Goal: Information Seeking & Learning: Learn about a topic

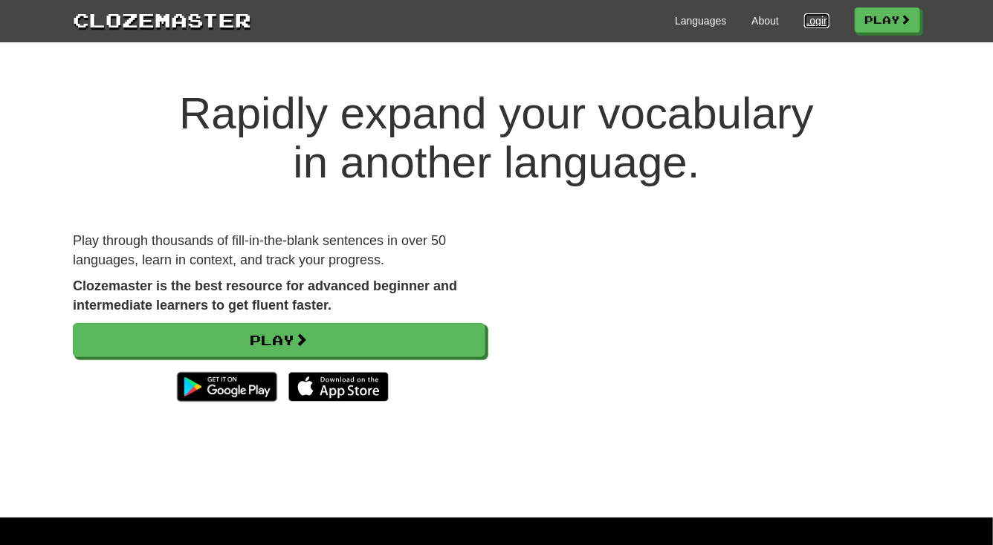
click at [805, 22] on link "Login" at bounding box center [816, 20] width 25 height 15
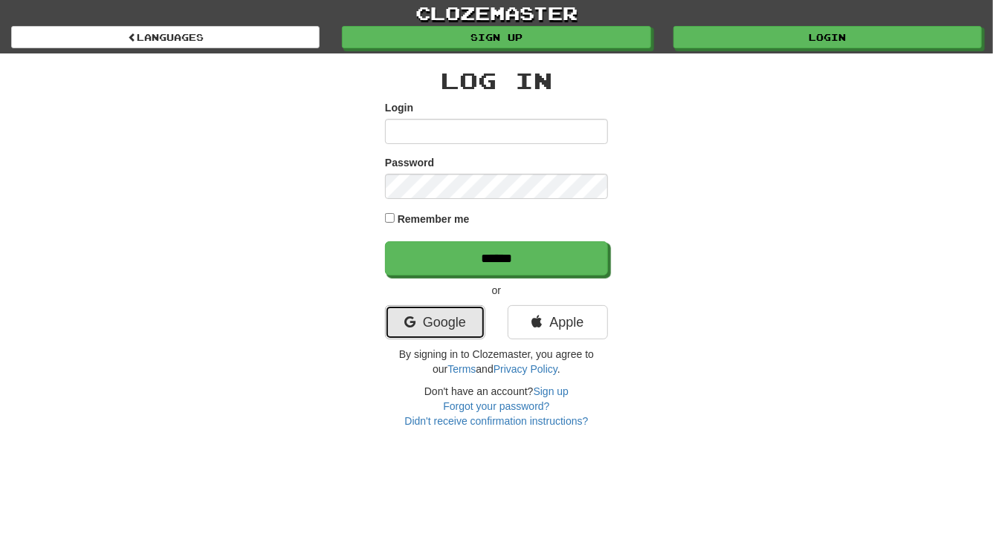
click at [456, 321] on link "Google" at bounding box center [435, 322] width 100 height 34
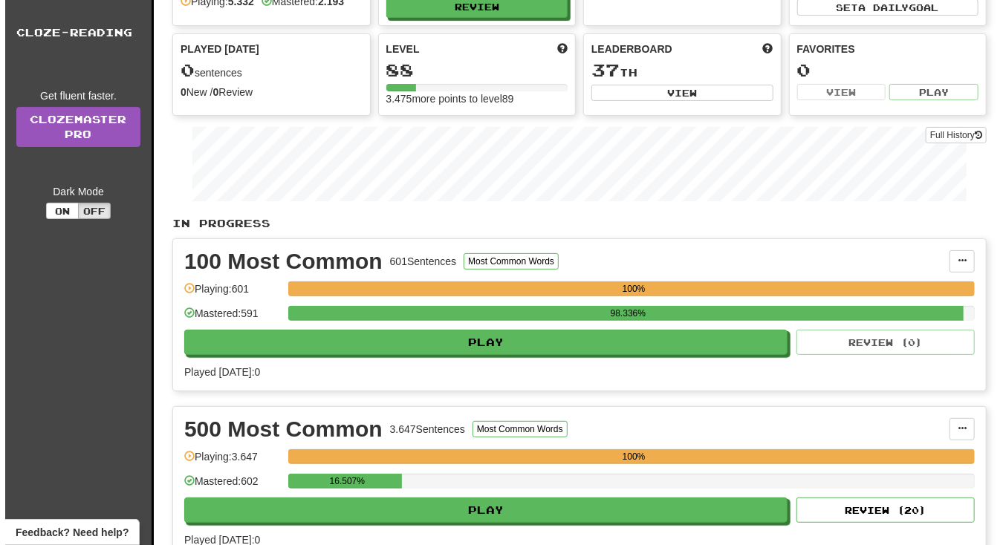
scroll to position [135, 0]
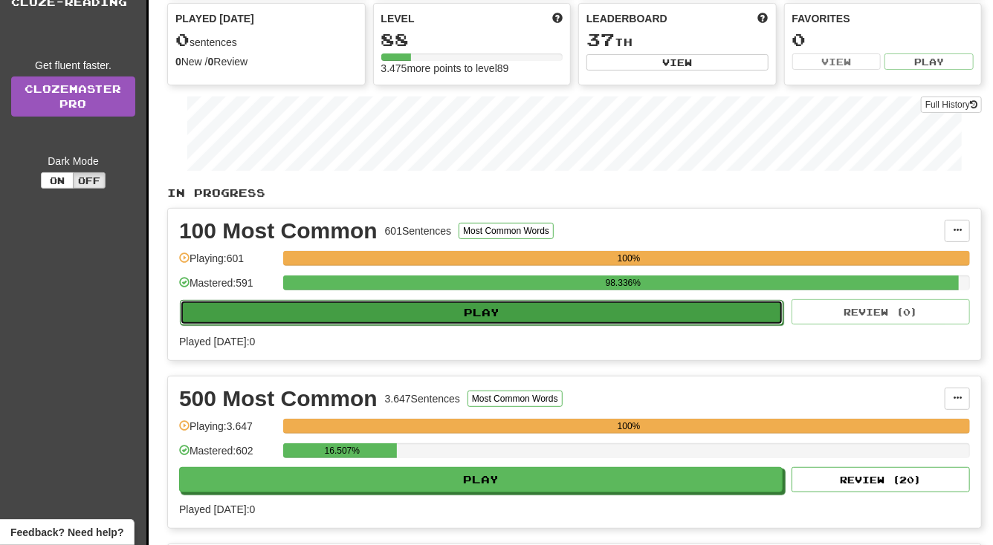
click at [479, 304] on button "Play" at bounding box center [481, 312] width 603 height 25
select select "**"
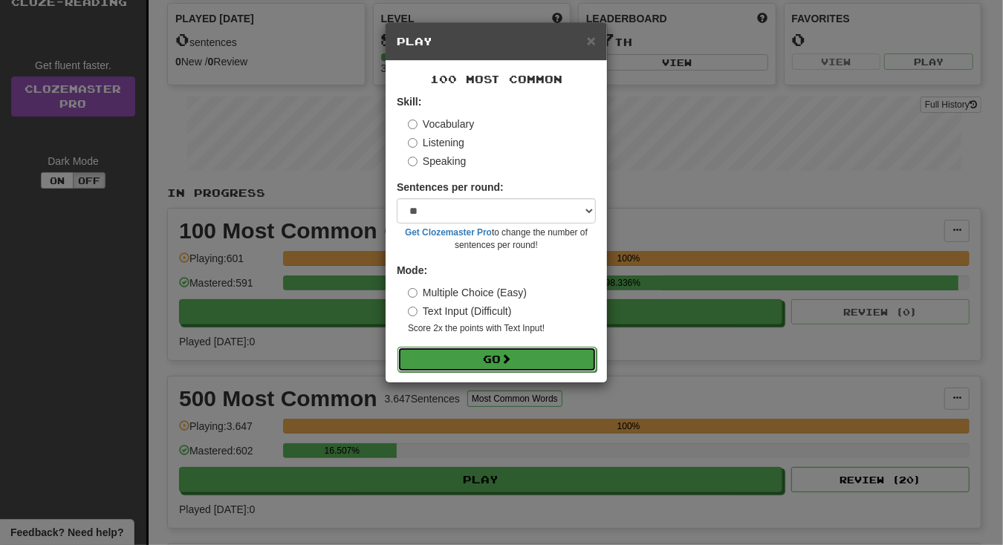
click at [483, 357] on button "Go" at bounding box center [497, 359] width 199 height 25
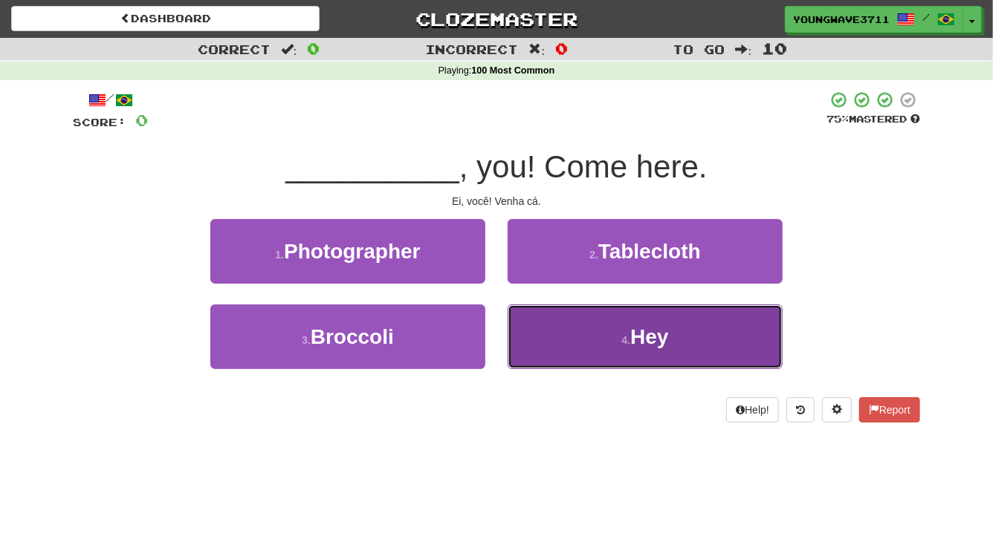
click at [559, 337] on button "4 . Hey" at bounding box center [645, 337] width 275 height 65
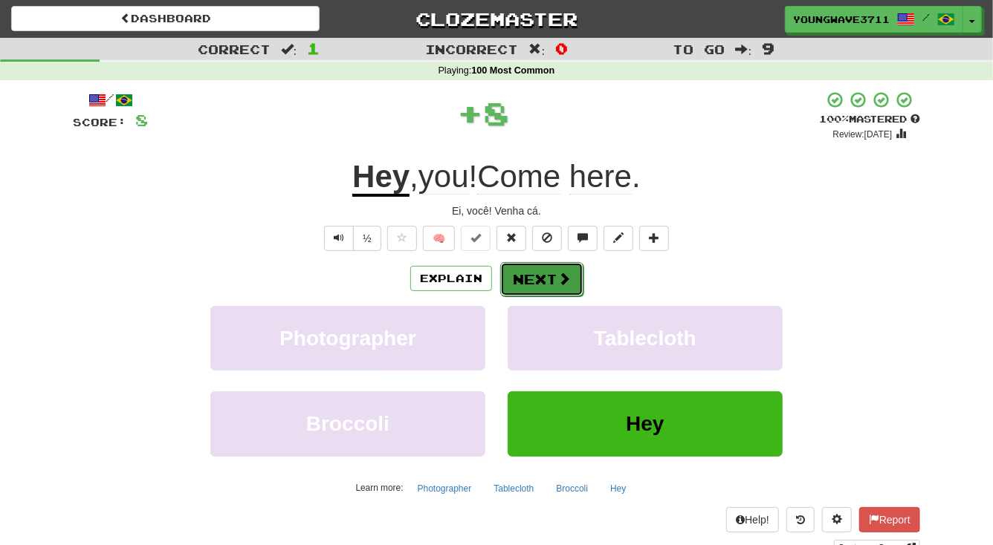
click at [527, 282] on button "Next" at bounding box center [541, 279] width 83 height 34
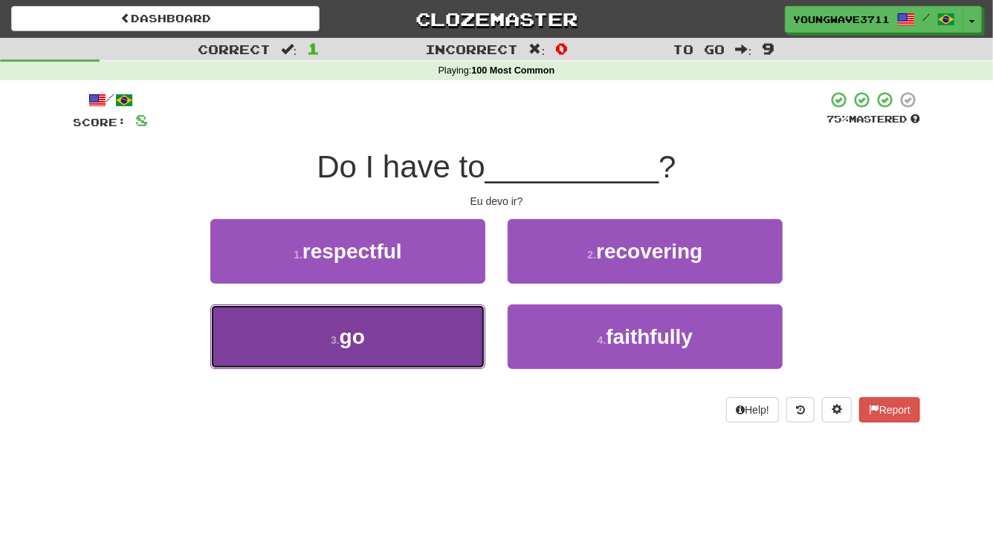
click at [429, 333] on button "3 . go" at bounding box center [347, 337] width 275 height 65
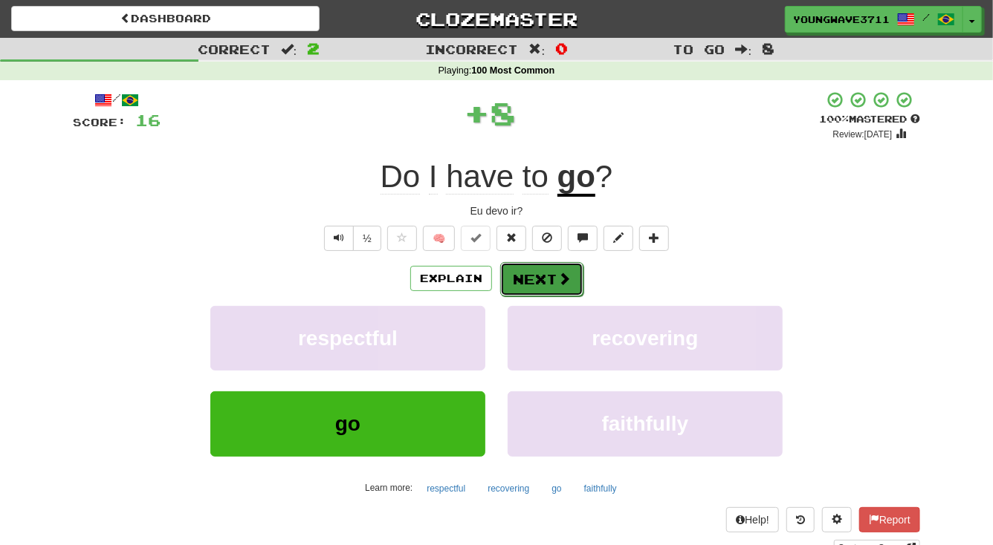
click at [528, 276] on button "Next" at bounding box center [541, 279] width 83 height 34
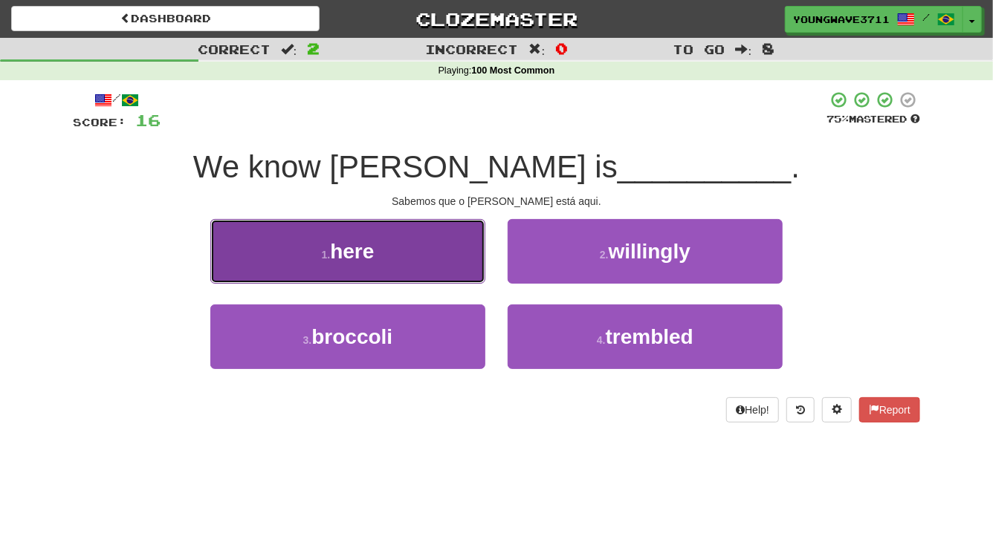
click at [412, 260] on button "1 . here" at bounding box center [347, 251] width 275 height 65
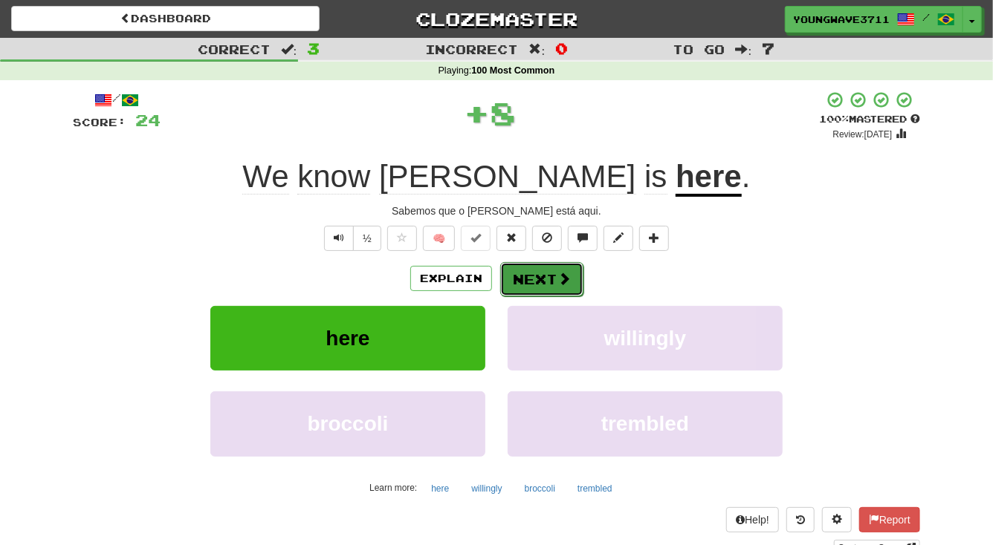
click at [551, 282] on button "Next" at bounding box center [541, 279] width 83 height 34
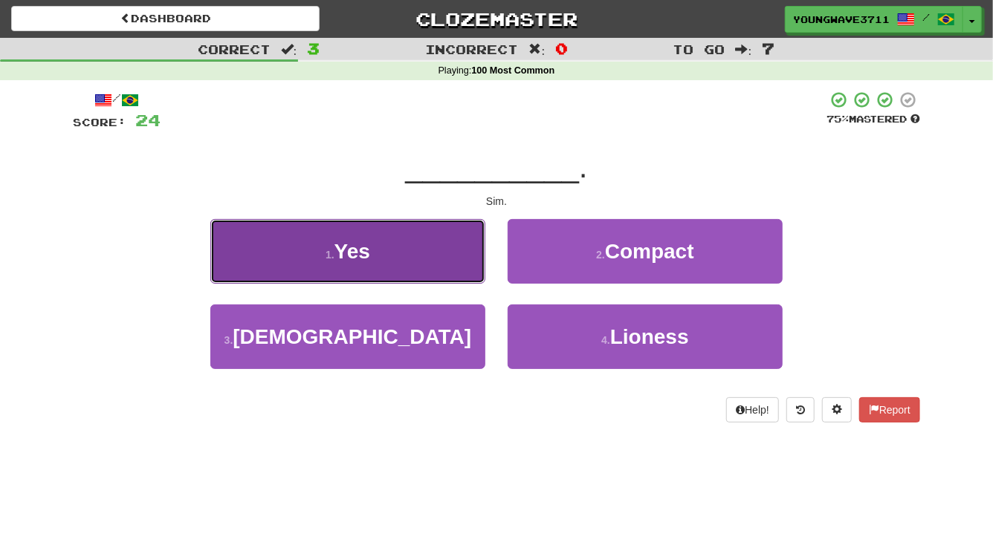
click at [423, 247] on button "1 . Yes" at bounding box center [347, 251] width 275 height 65
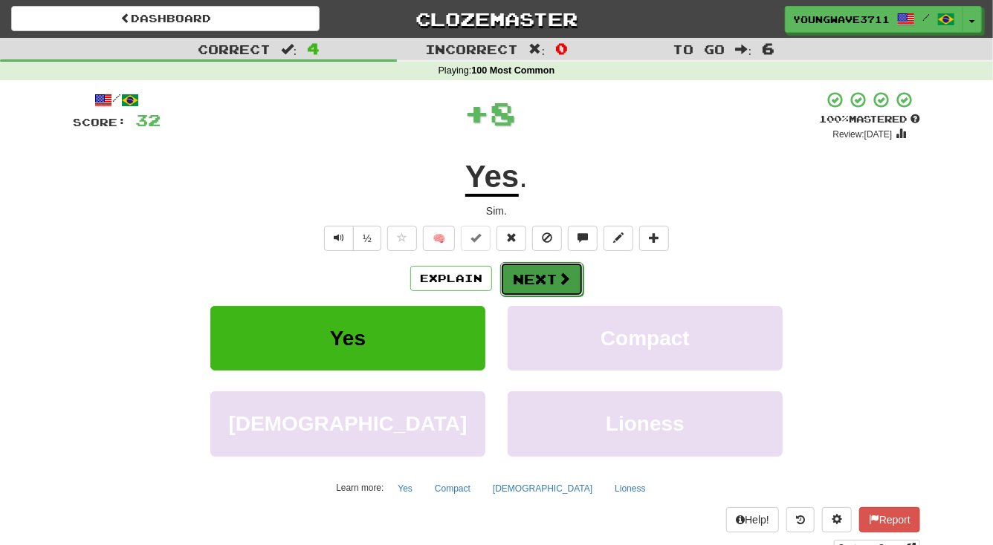
click at [535, 278] on button "Next" at bounding box center [541, 279] width 83 height 34
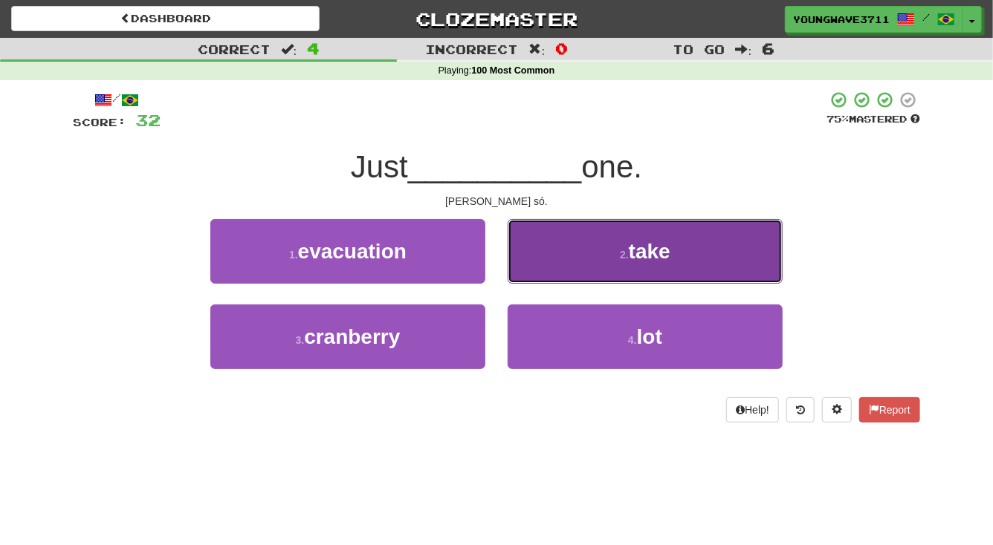
click at [569, 264] on button "2 . take" at bounding box center [645, 251] width 275 height 65
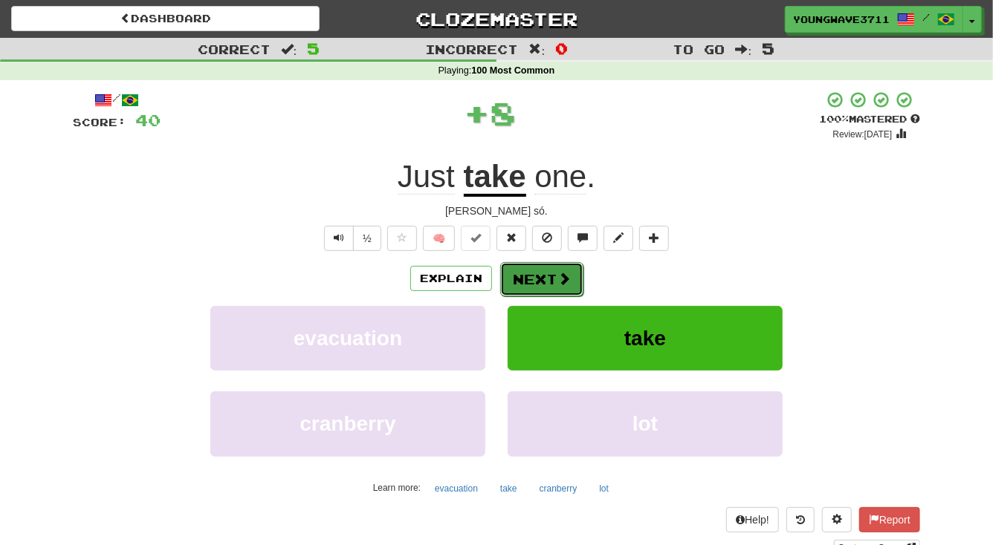
click at [534, 272] on button "Next" at bounding box center [541, 279] width 83 height 34
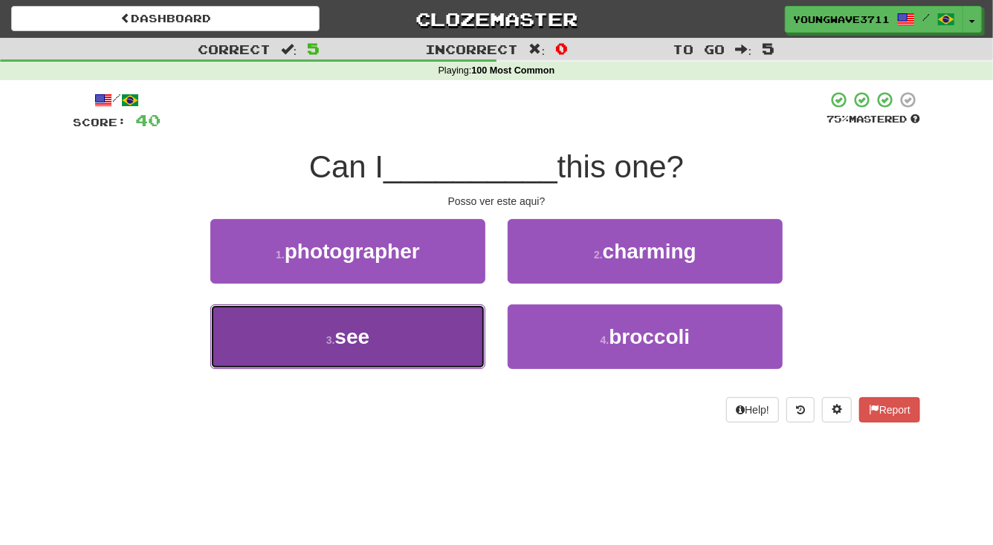
click at [389, 326] on button "3 . see" at bounding box center [347, 337] width 275 height 65
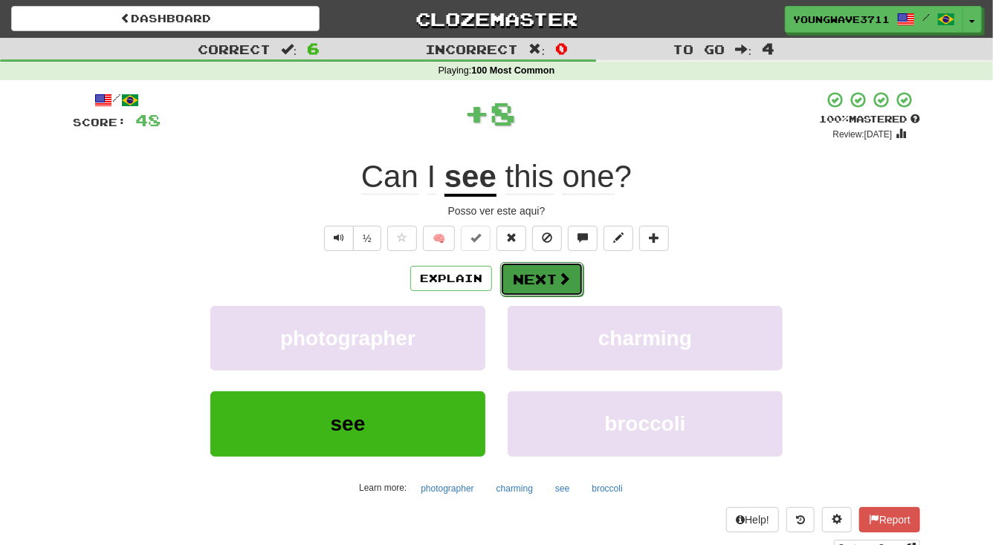
click at [534, 283] on button "Next" at bounding box center [541, 279] width 83 height 34
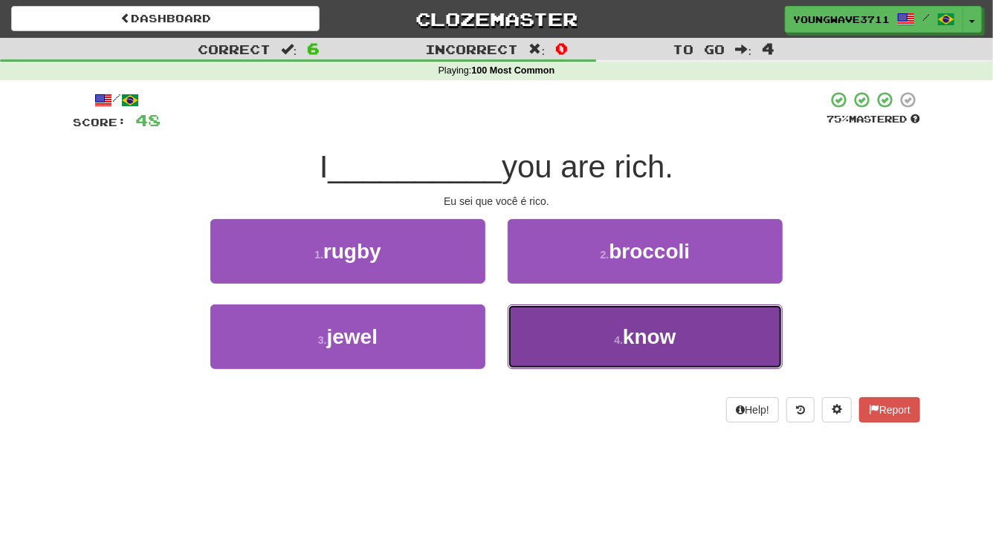
click at [593, 349] on button "4 . know" at bounding box center [645, 337] width 275 height 65
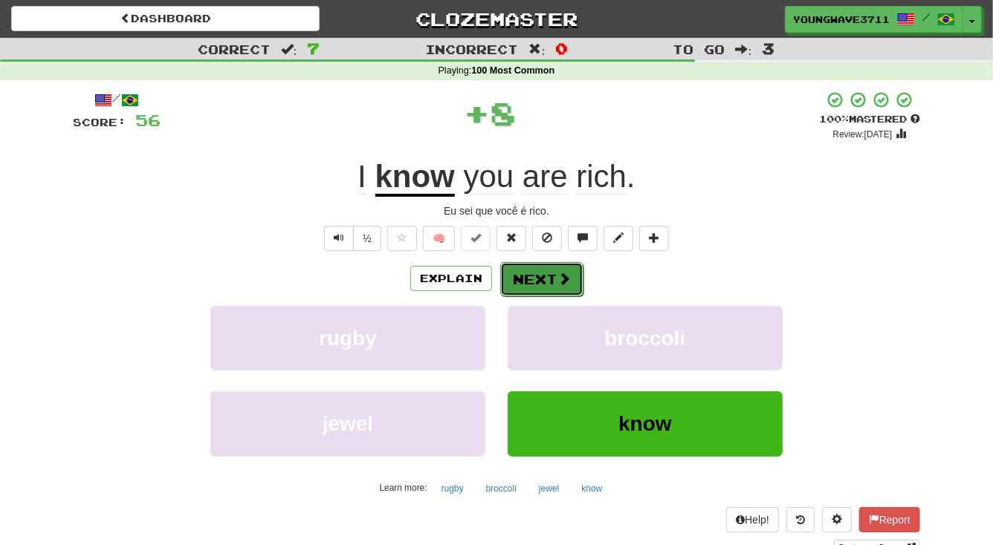
click at [536, 281] on button "Next" at bounding box center [541, 279] width 83 height 34
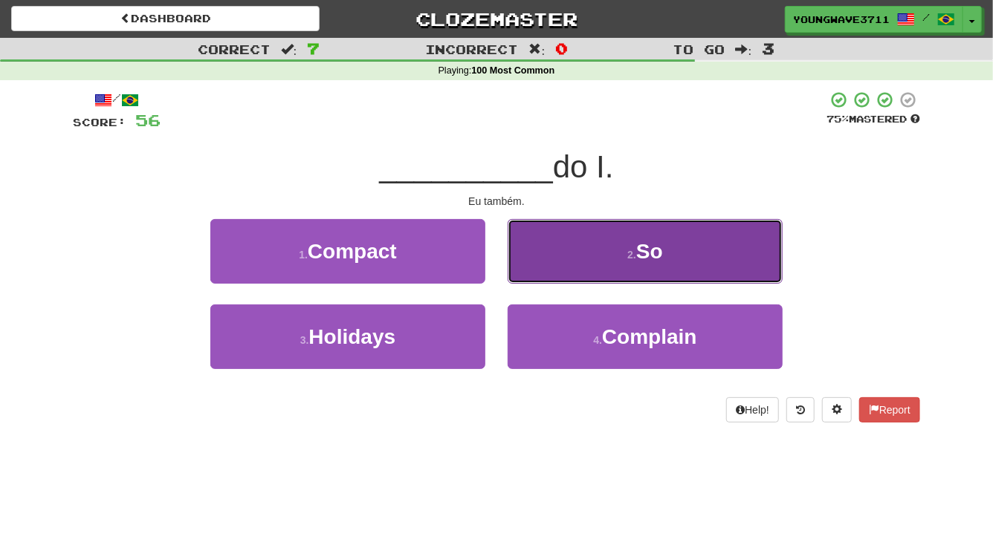
click at [571, 251] on button "2 . So" at bounding box center [645, 251] width 275 height 65
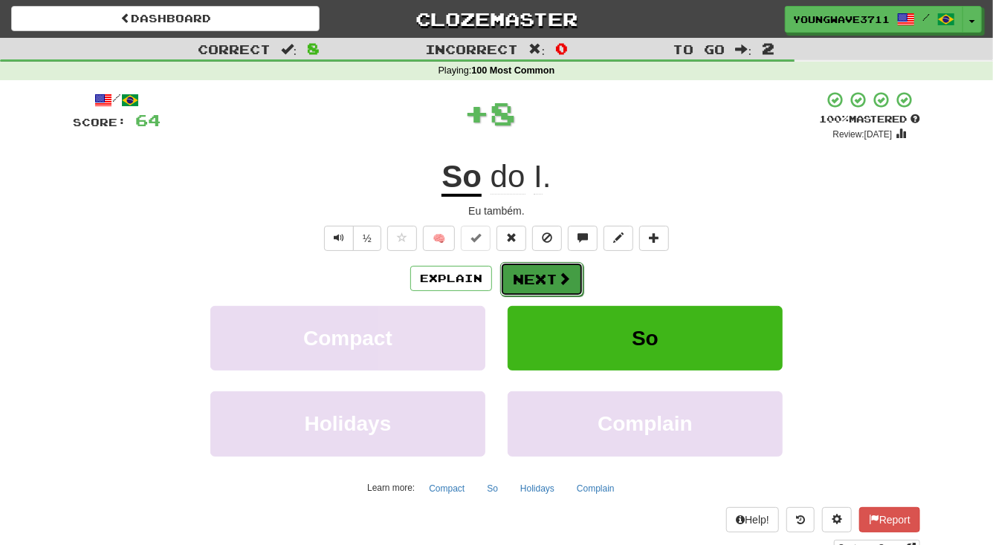
click at [528, 276] on button "Next" at bounding box center [541, 279] width 83 height 34
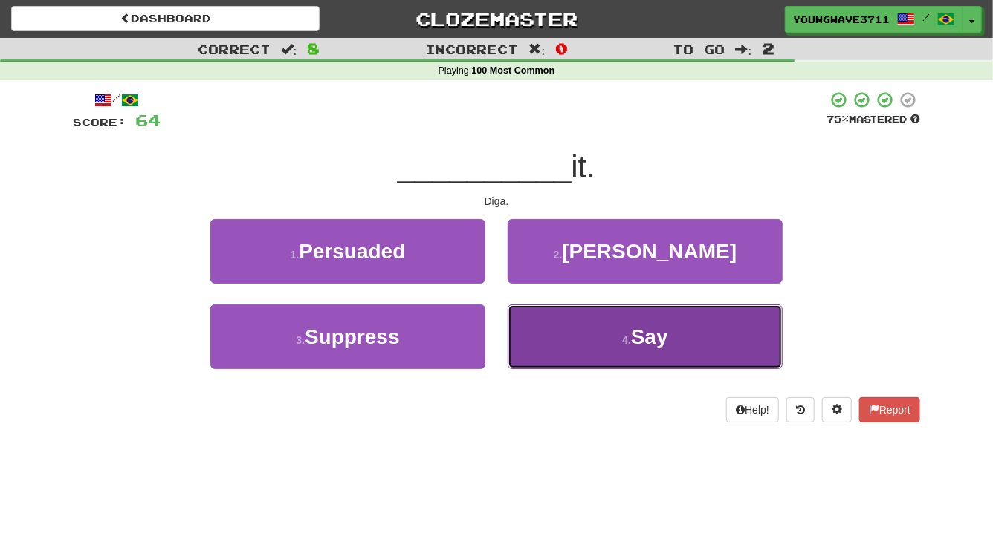
click at [549, 328] on button "4 . Say" at bounding box center [645, 337] width 275 height 65
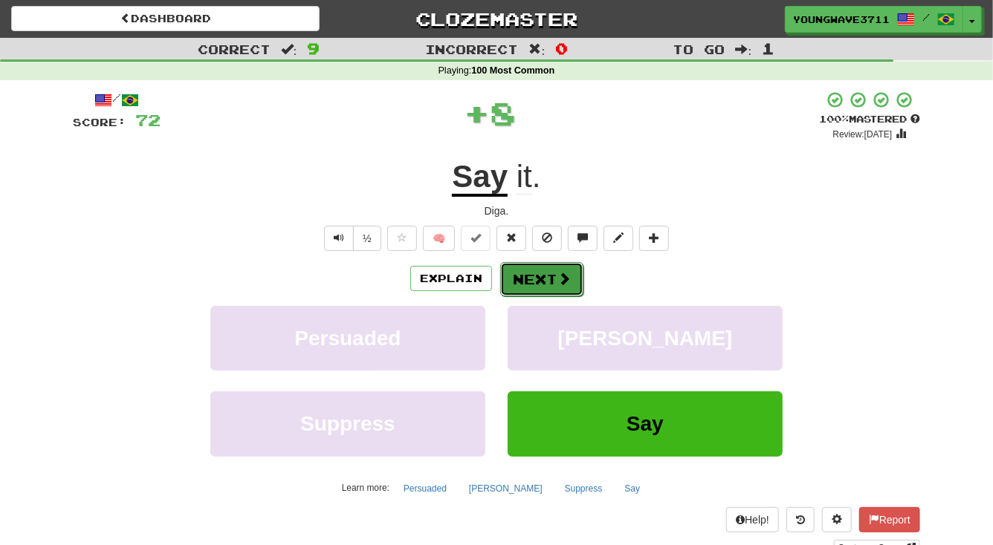
click at [532, 271] on button "Next" at bounding box center [541, 279] width 83 height 34
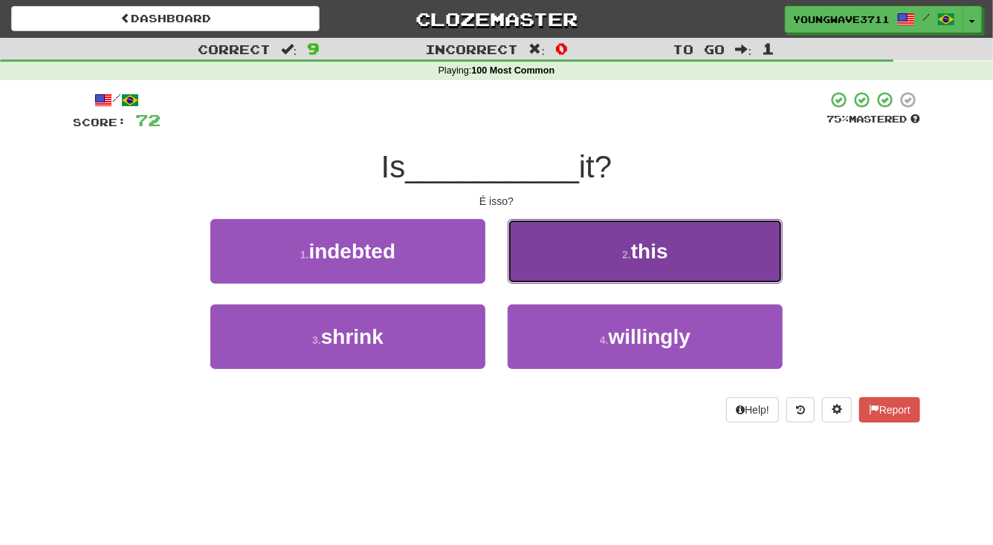
click at [594, 242] on button "2 . this" at bounding box center [645, 251] width 275 height 65
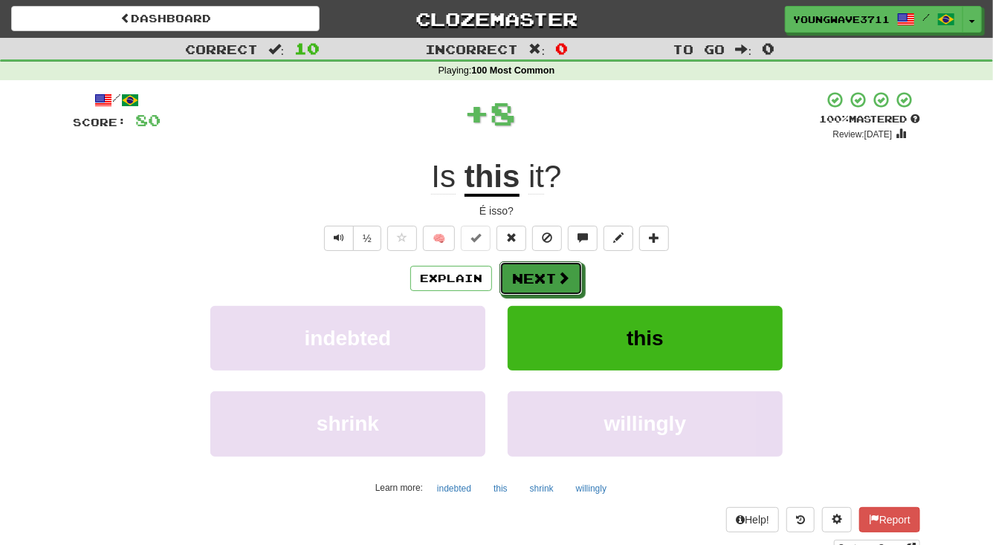
click at [537, 281] on button "Next" at bounding box center [540, 279] width 83 height 34
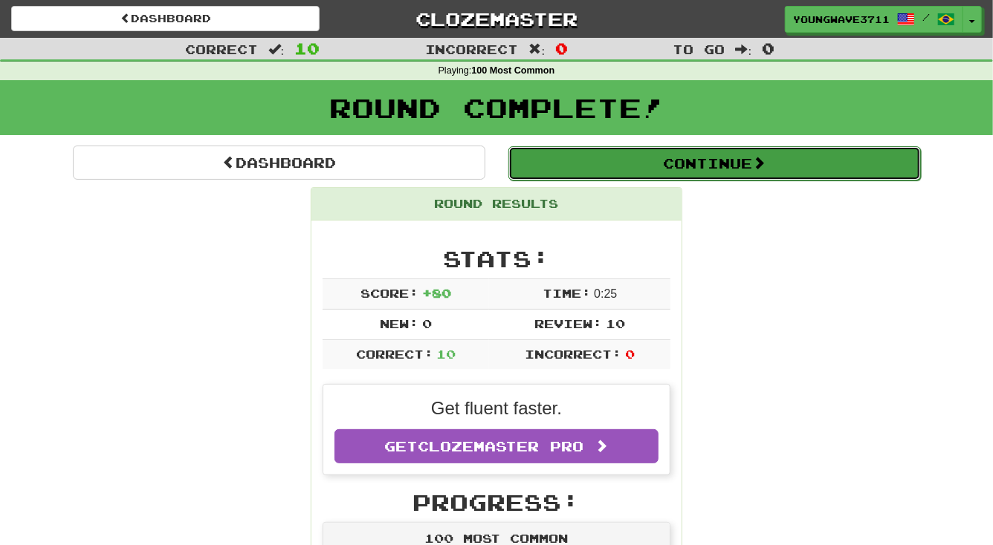
click at [706, 166] on button "Continue" at bounding box center [714, 163] width 412 height 34
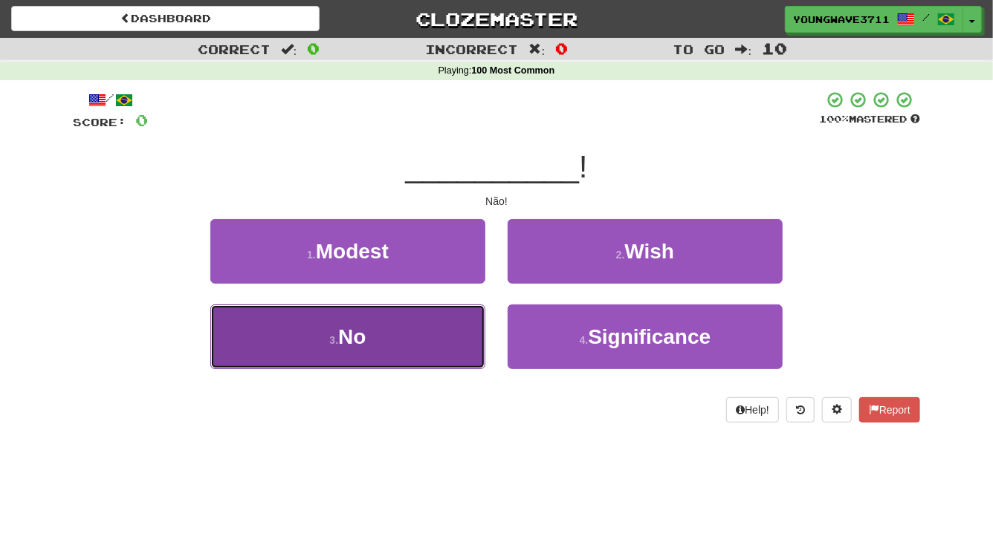
click at [395, 345] on button "3 . No" at bounding box center [347, 337] width 275 height 65
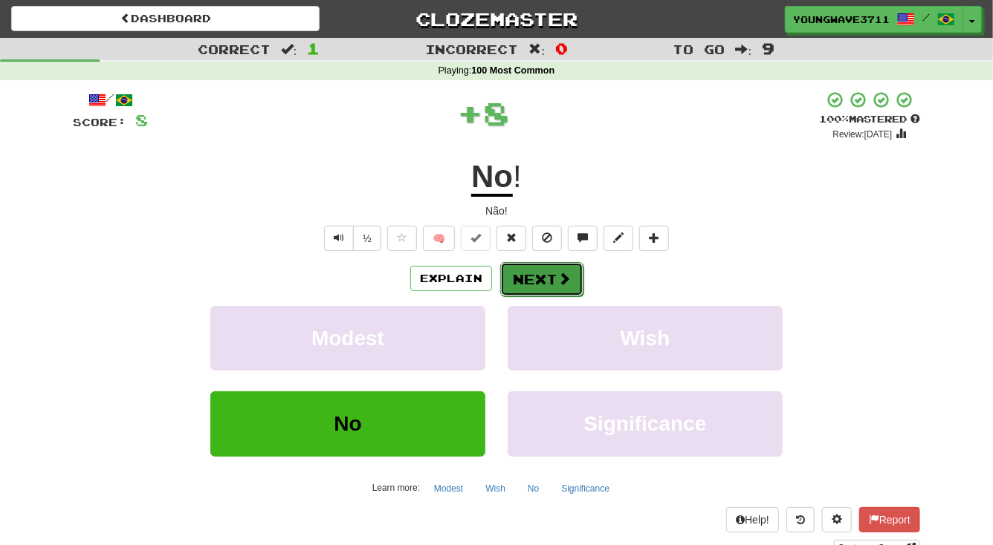
click at [549, 280] on button "Next" at bounding box center [541, 279] width 83 height 34
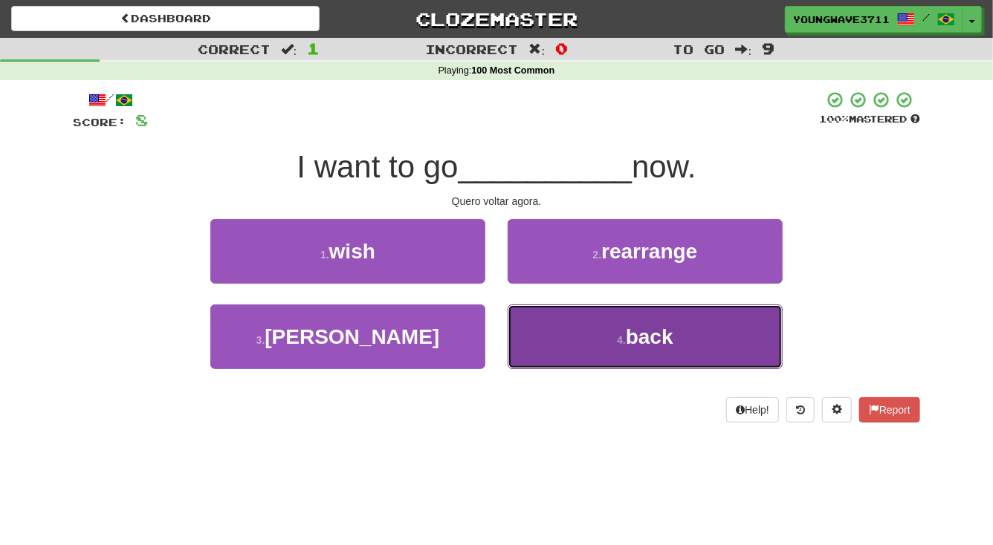
click at [540, 337] on button "4 . back" at bounding box center [645, 337] width 275 height 65
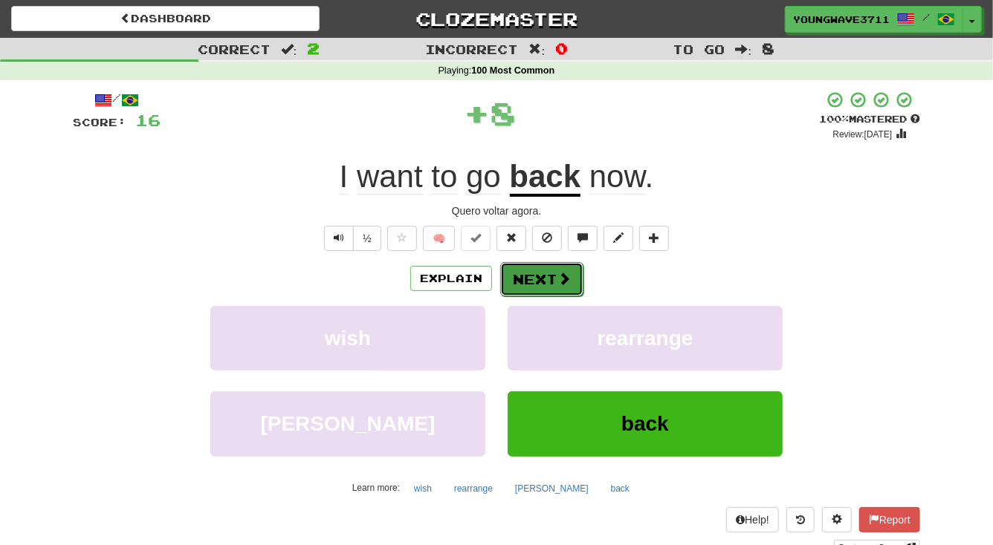
click at [522, 279] on button "Next" at bounding box center [541, 279] width 83 height 34
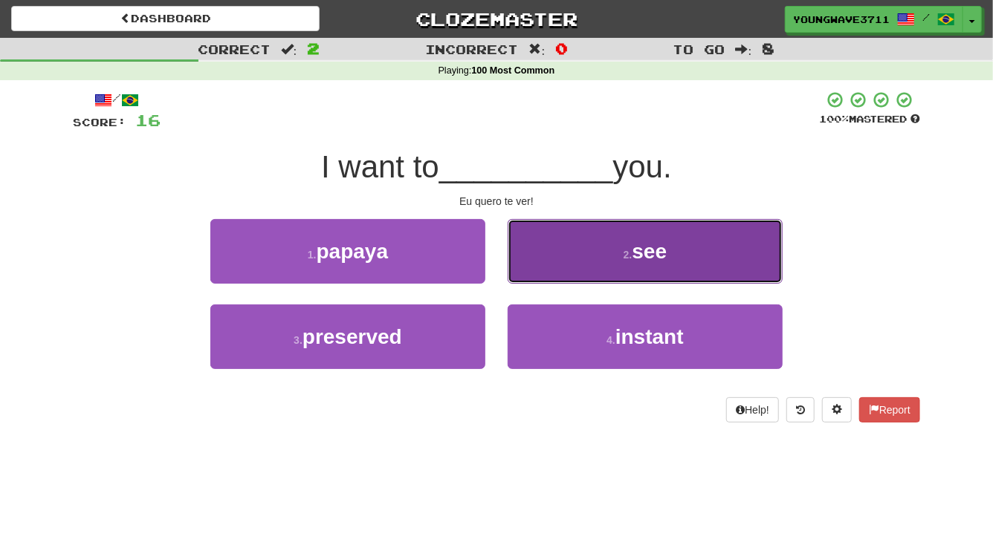
click at [571, 265] on button "2 . see" at bounding box center [645, 251] width 275 height 65
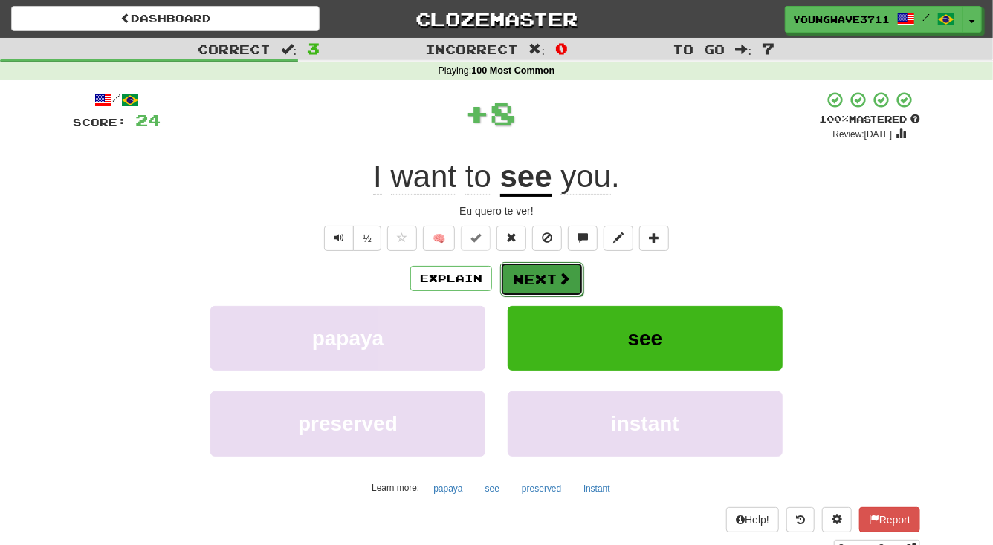
click at [534, 279] on button "Next" at bounding box center [541, 279] width 83 height 34
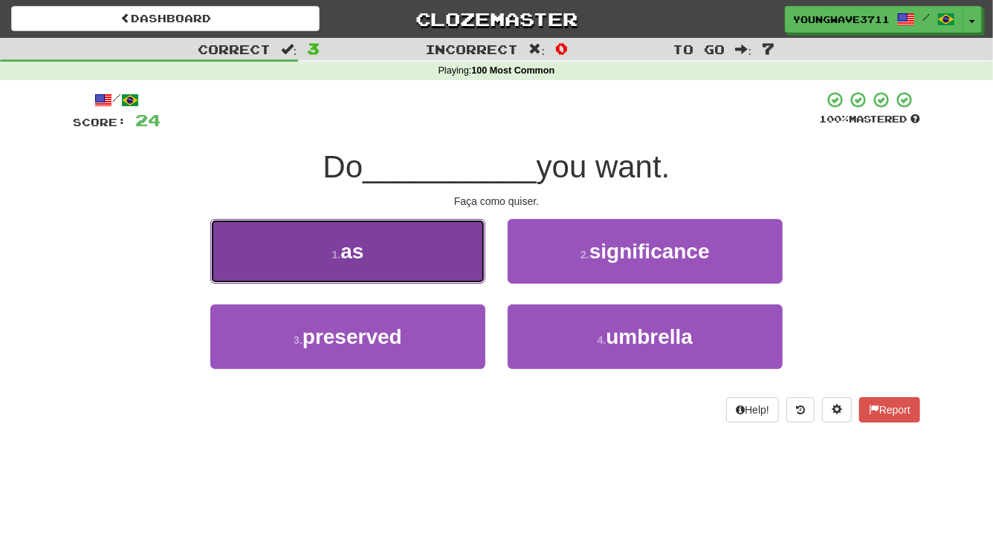
click at [438, 256] on button "1 . as" at bounding box center [347, 251] width 275 height 65
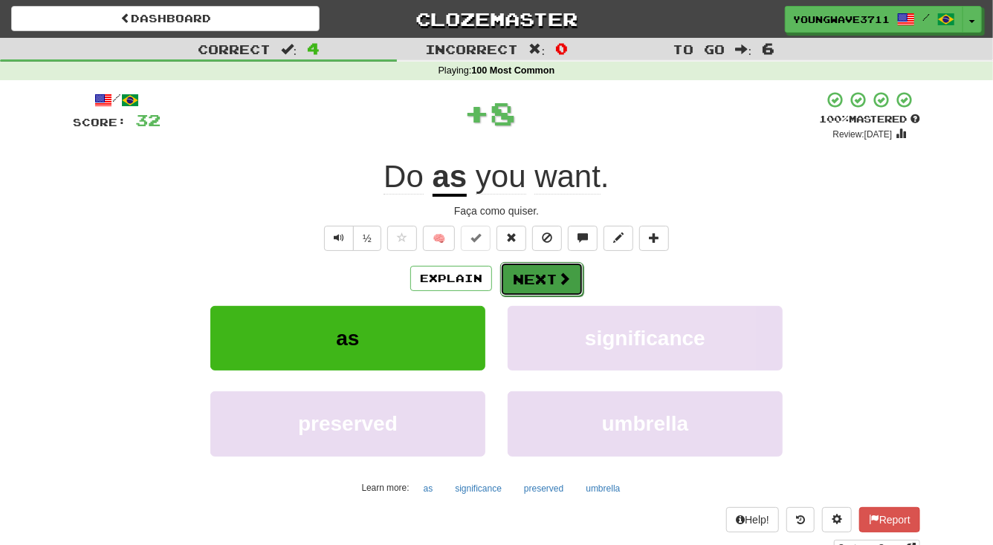
click at [525, 281] on button "Next" at bounding box center [541, 279] width 83 height 34
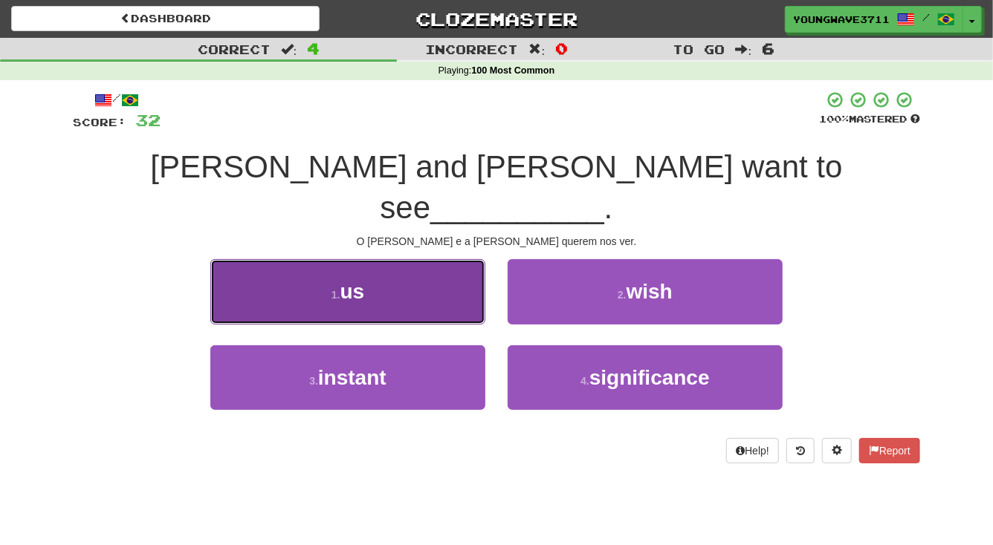
click at [391, 259] on button "1 . us" at bounding box center [347, 291] width 275 height 65
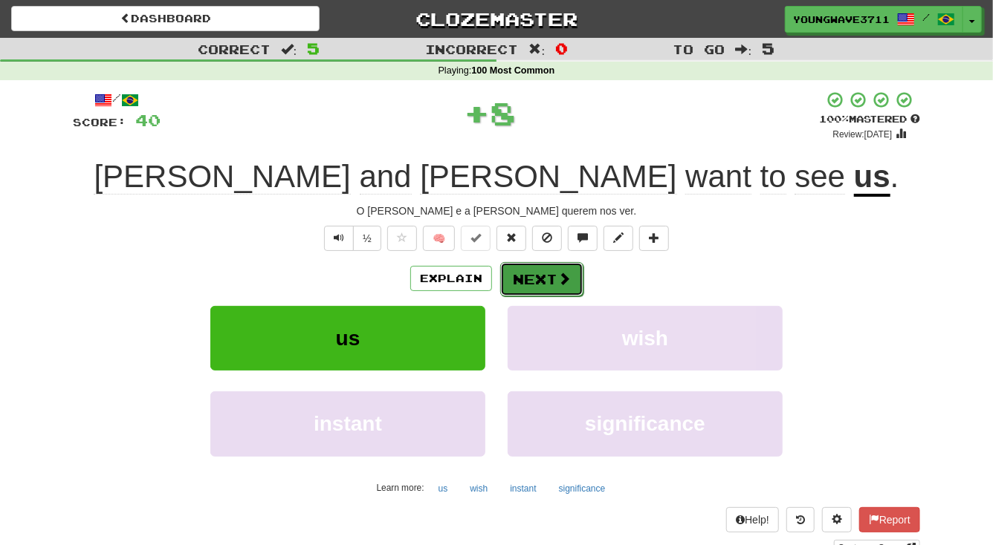
click at [516, 274] on button "Next" at bounding box center [541, 279] width 83 height 34
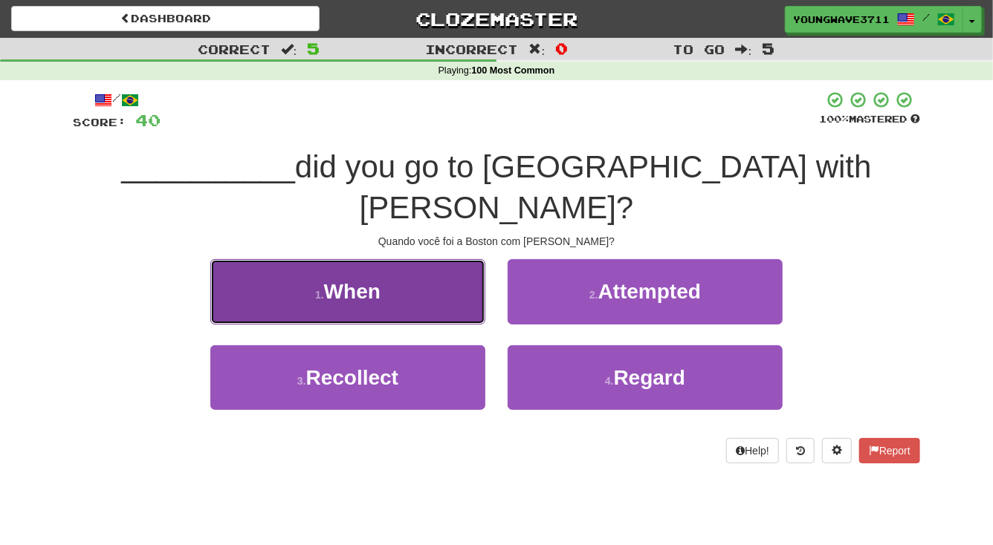
click at [431, 259] on button "1 . When" at bounding box center [347, 291] width 275 height 65
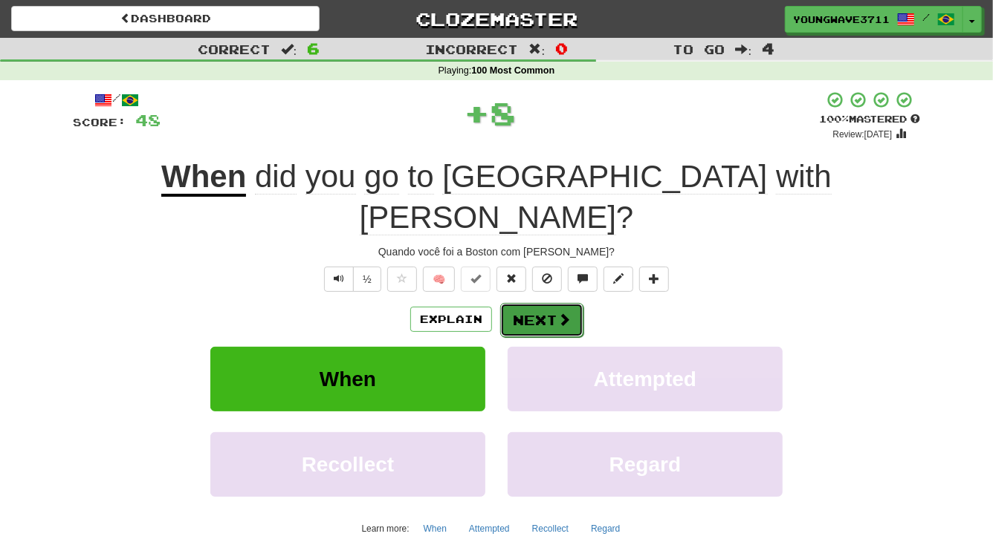
click at [528, 303] on button "Next" at bounding box center [541, 320] width 83 height 34
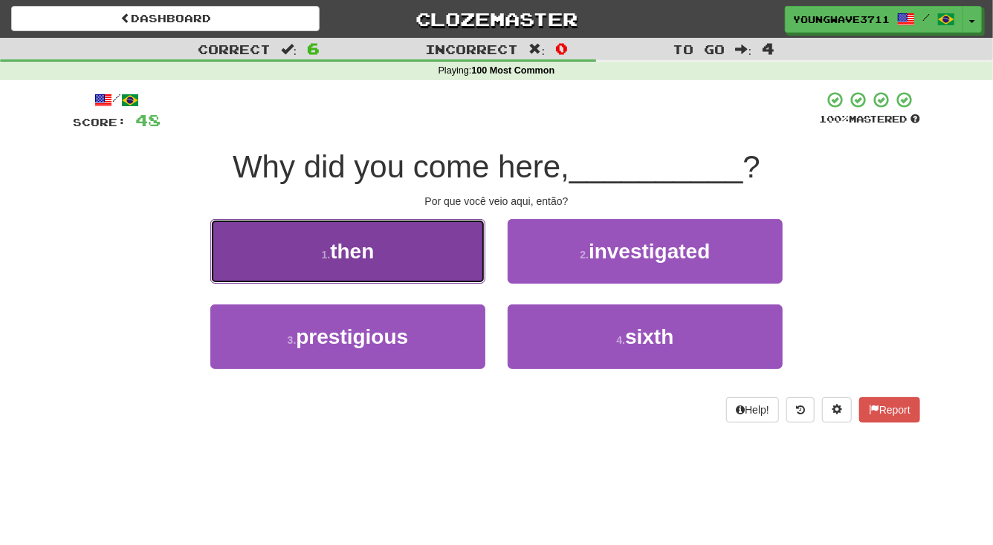
click at [431, 256] on button "1 . then" at bounding box center [347, 251] width 275 height 65
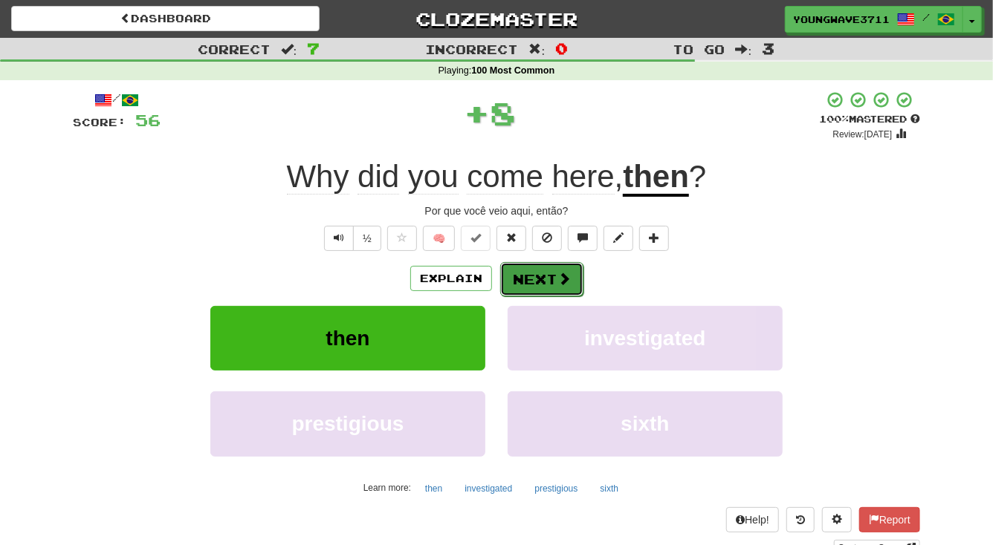
click at [537, 282] on button "Next" at bounding box center [541, 279] width 83 height 34
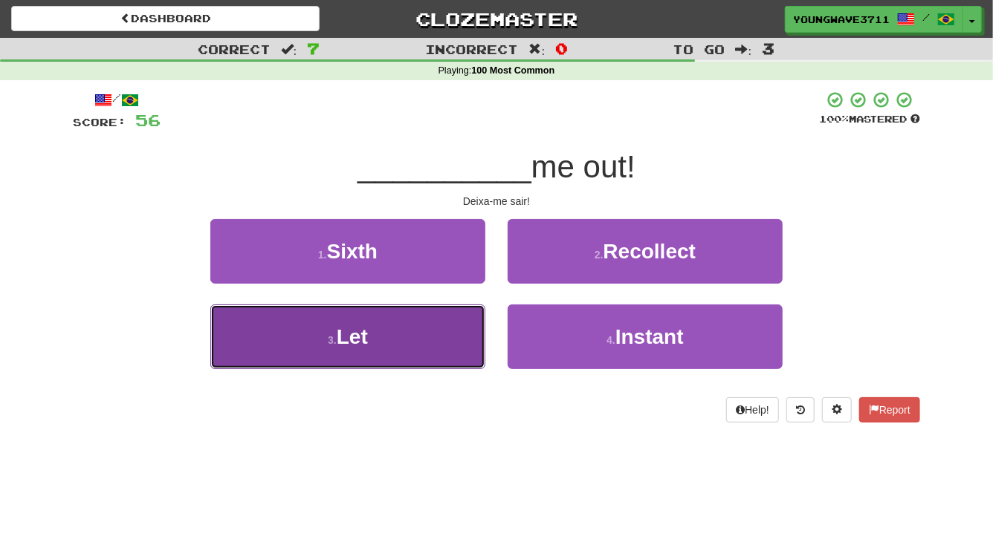
click at [394, 337] on button "3 . Let" at bounding box center [347, 337] width 275 height 65
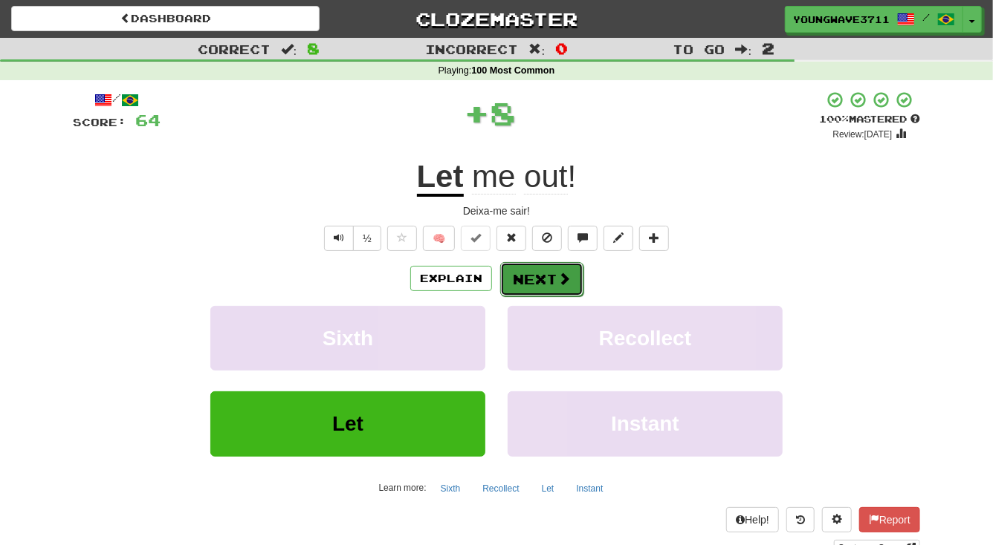
click at [519, 279] on button "Next" at bounding box center [541, 279] width 83 height 34
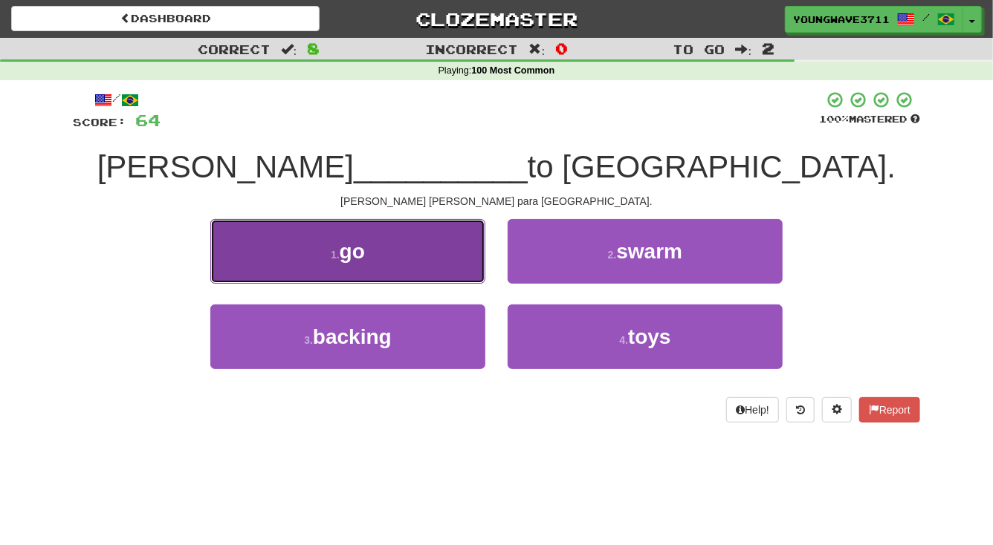
click at [433, 265] on button "1 . go" at bounding box center [347, 251] width 275 height 65
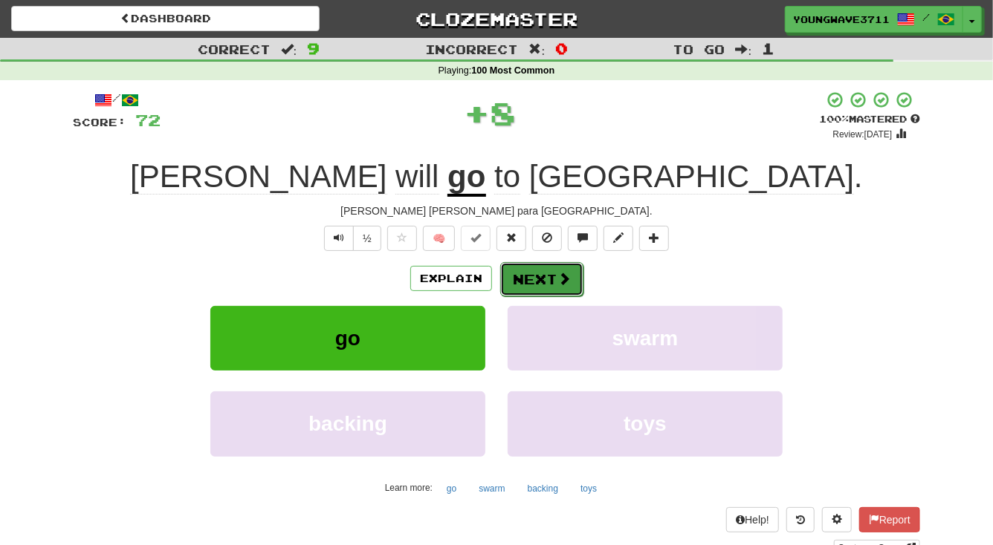
click at [535, 273] on button "Next" at bounding box center [541, 279] width 83 height 34
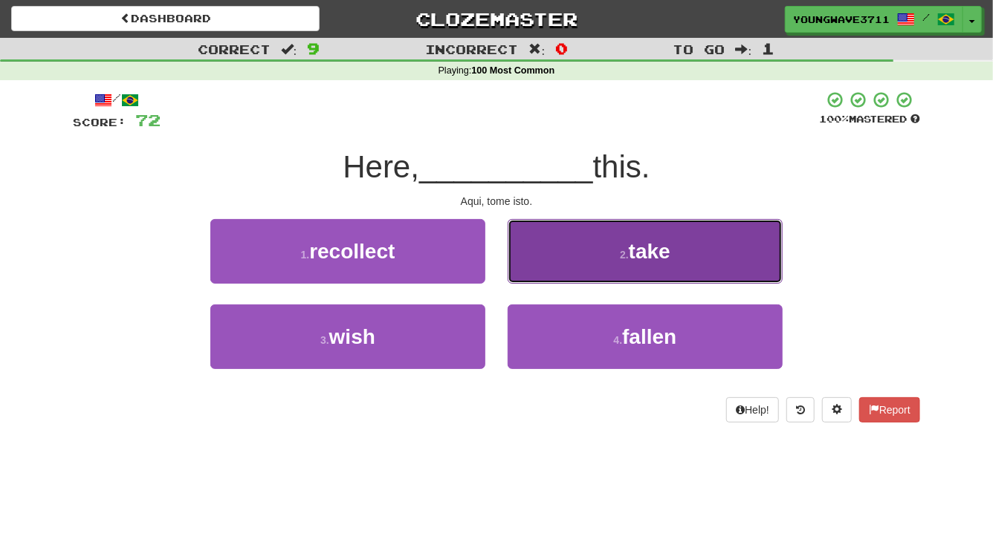
click at [605, 259] on button "2 . take" at bounding box center [645, 251] width 275 height 65
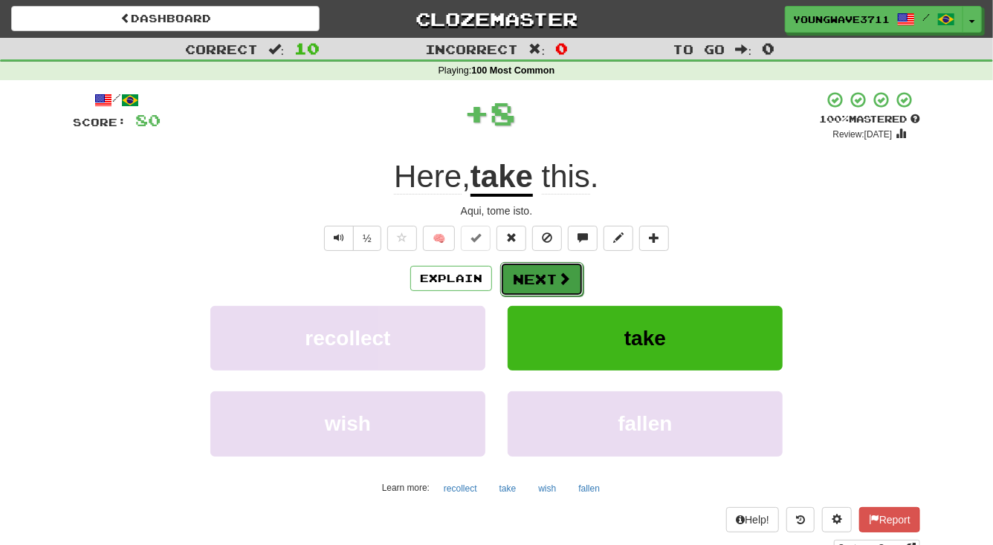
click at [541, 279] on button "Next" at bounding box center [541, 279] width 83 height 34
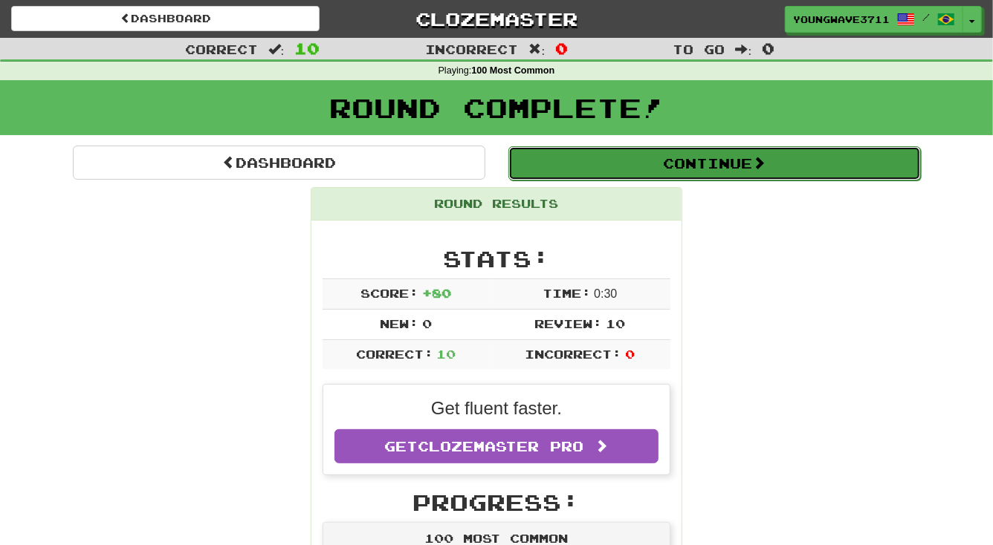
click at [697, 166] on button "Continue" at bounding box center [714, 163] width 412 height 34
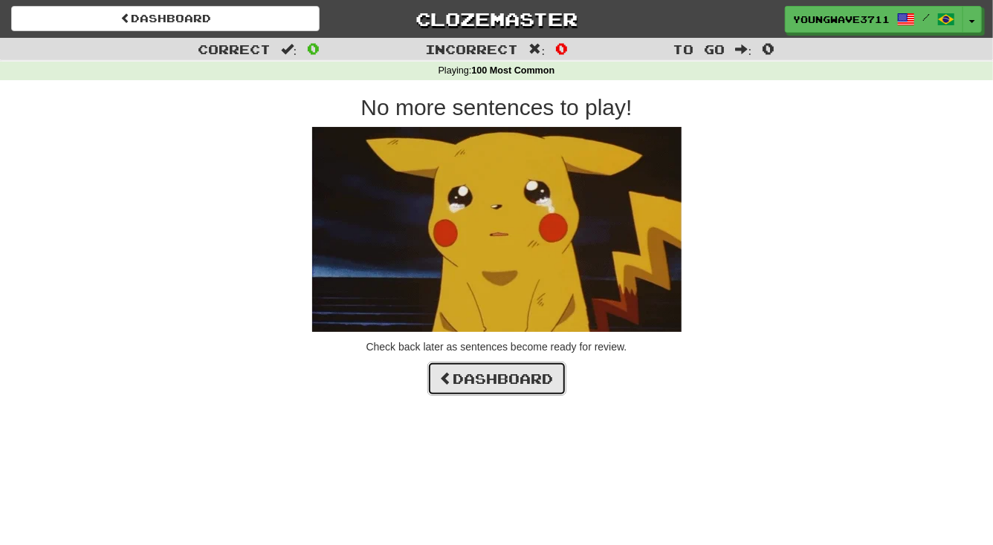
click at [516, 377] on link "Dashboard" at bounding box center [496, 379] width 139 height 34
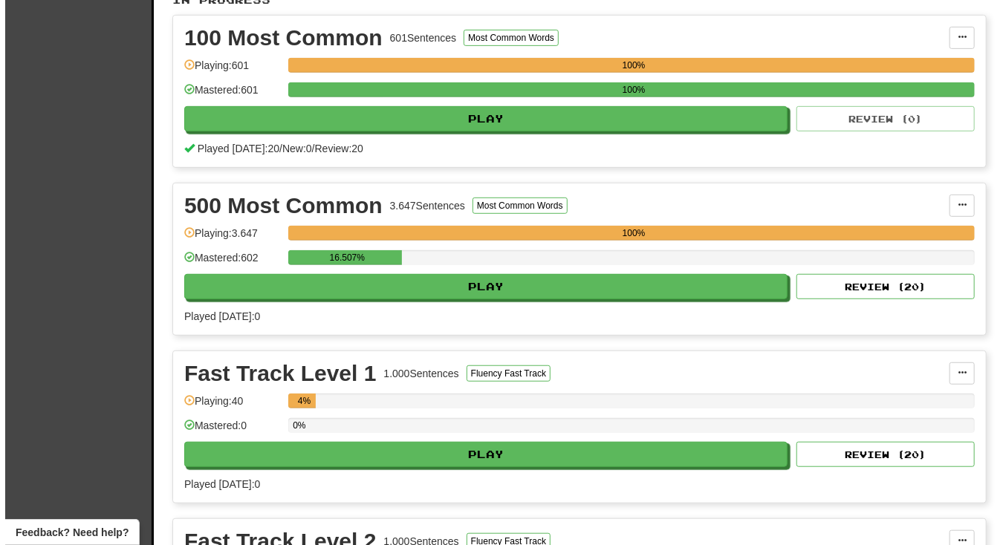
scroll to position [337, 0]
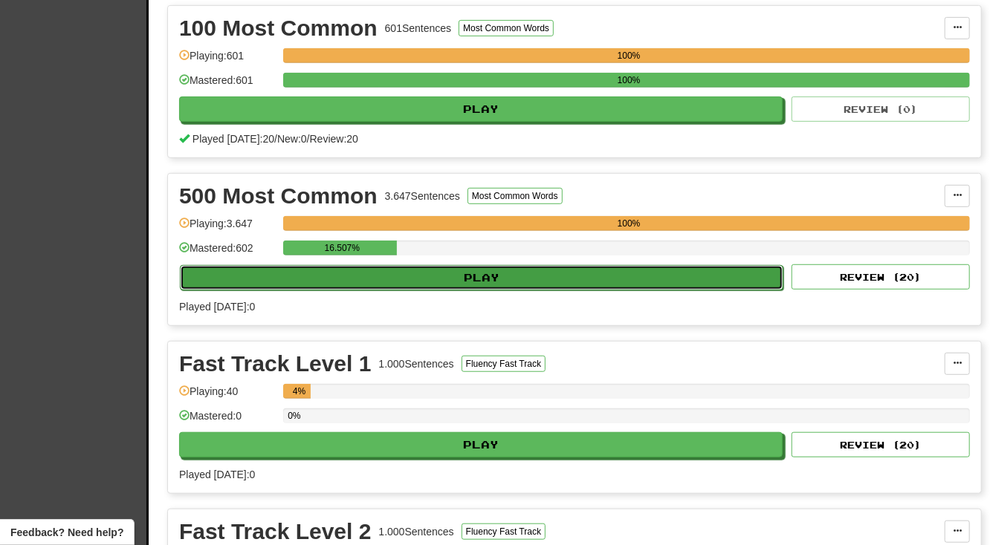
click at [480, 271] on button "Play" at bounding box center [481, 277] width 603 height 25
select select "**"
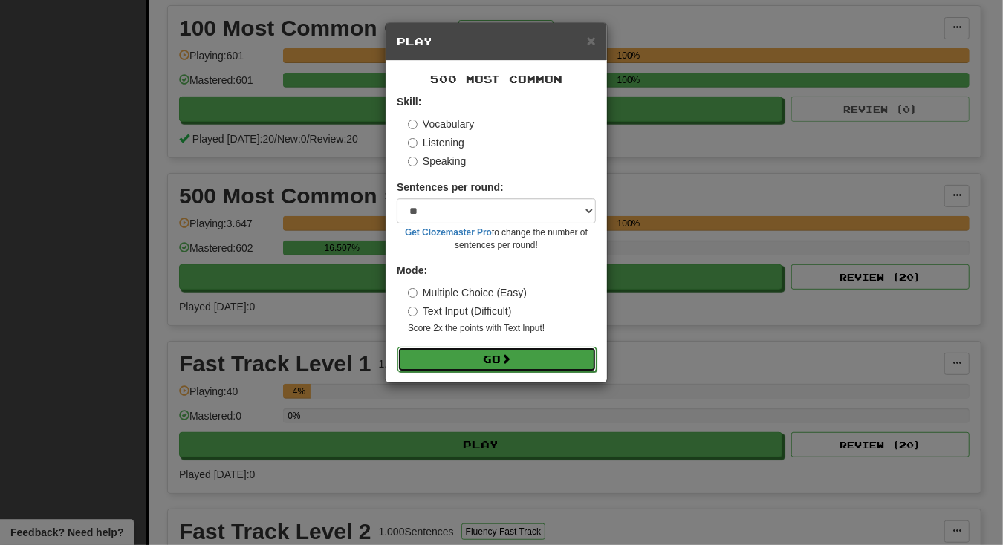
click at [486, 352] on button "Go" at bounding box center [497, 359] width 199 height 25
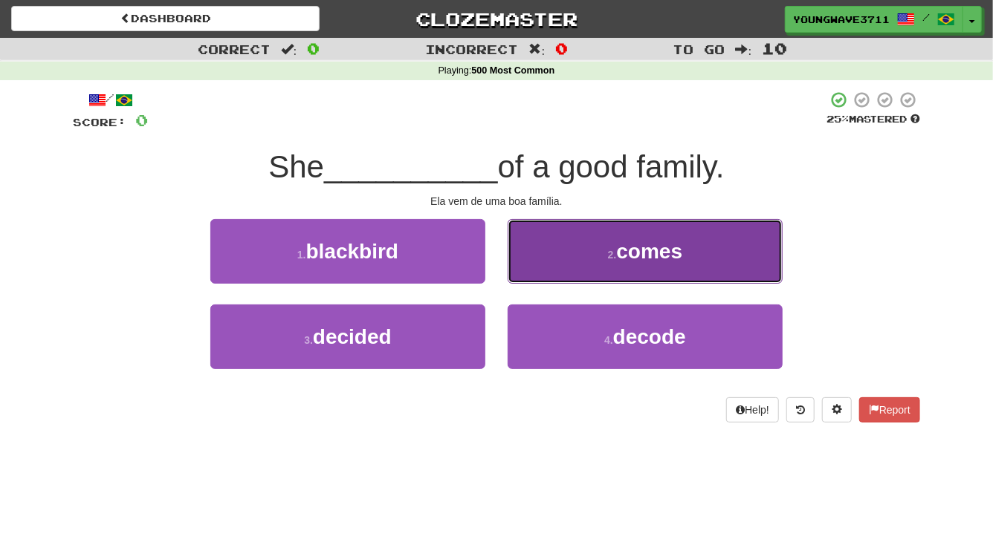
click at [567, 249] on button "2 . comes" at bounding box center [645, 251] width 275 height 65
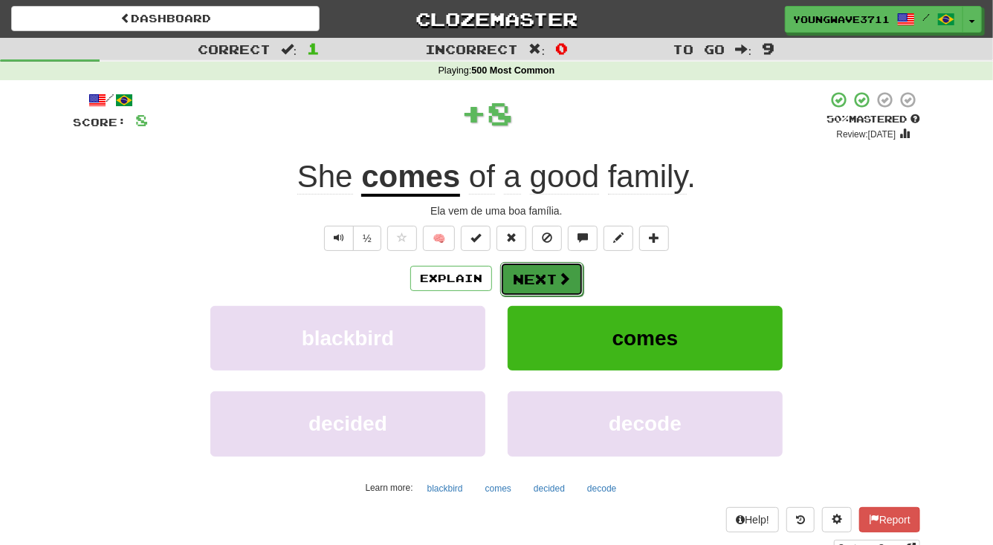
click at [536, 278] on button "Next" at bounding box center [541, 279] width 83 height 34
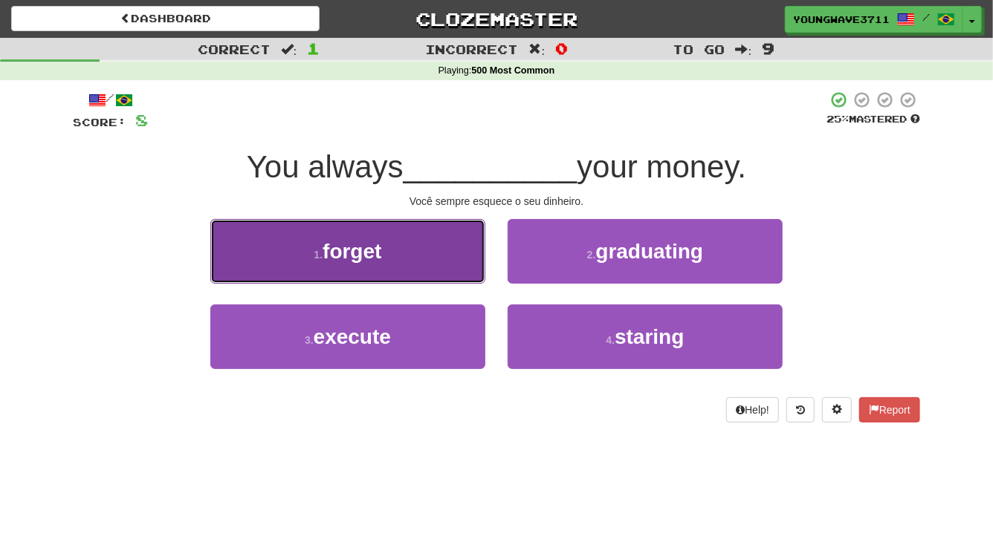
click at [441, 235] on button "1 . forget" at bounding box center [347, 251] width 275 height 65
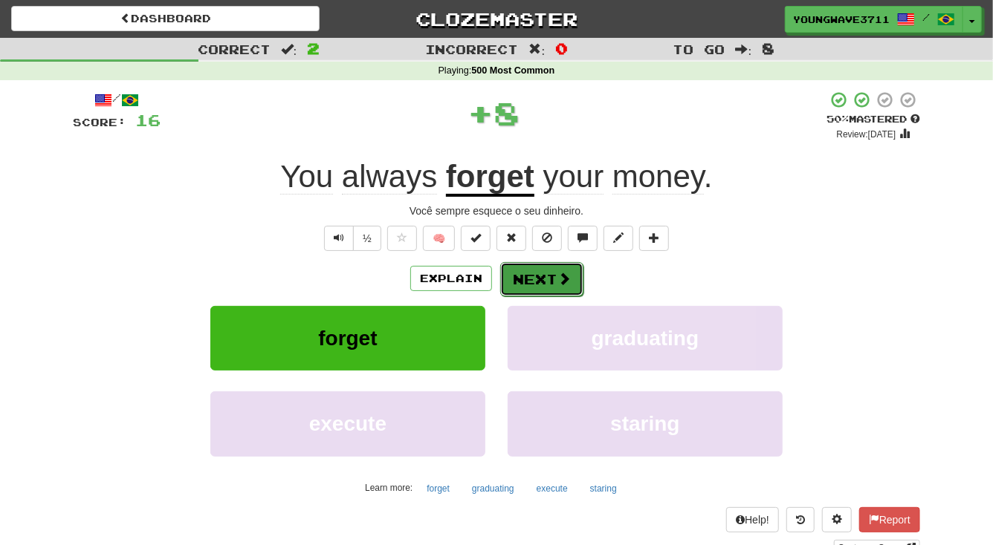
click at [522, 278] on button "Next" at bounding box center [541, 279] width 83 height 34
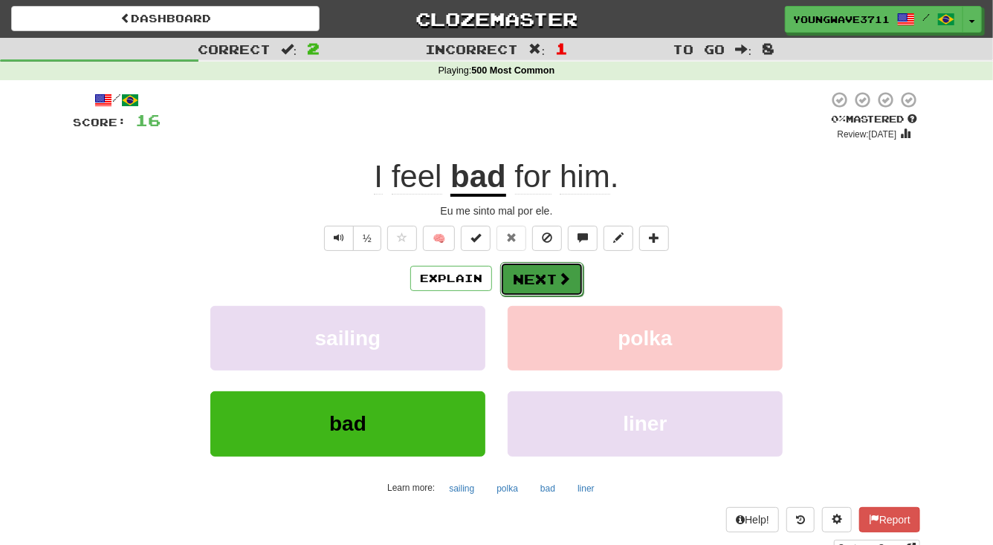
click at [528, 283] on button "Next" at bounding box center [541, 279] width 83 height 34
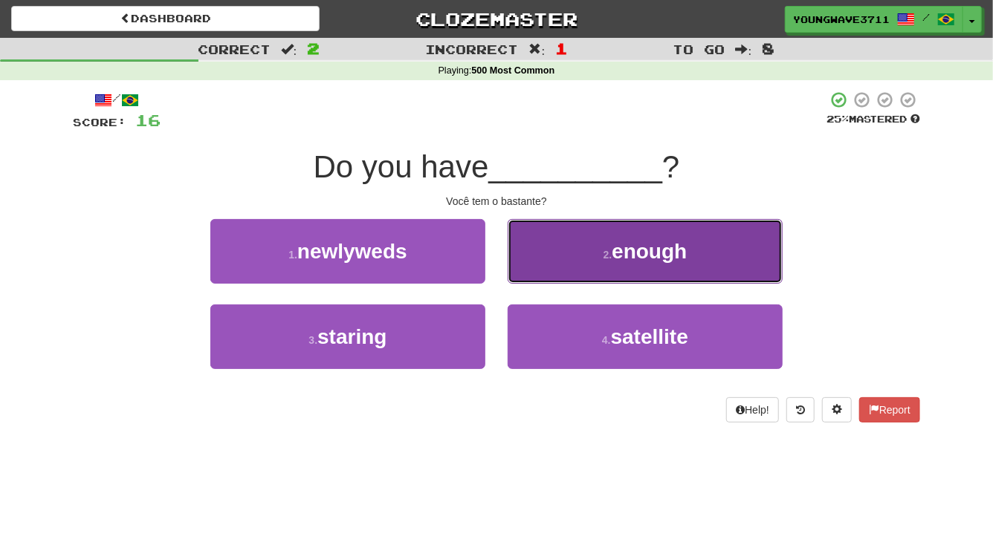
click at [598, 251] on button "2 . enough" at bounding box center [645, 251] width 275 height 65
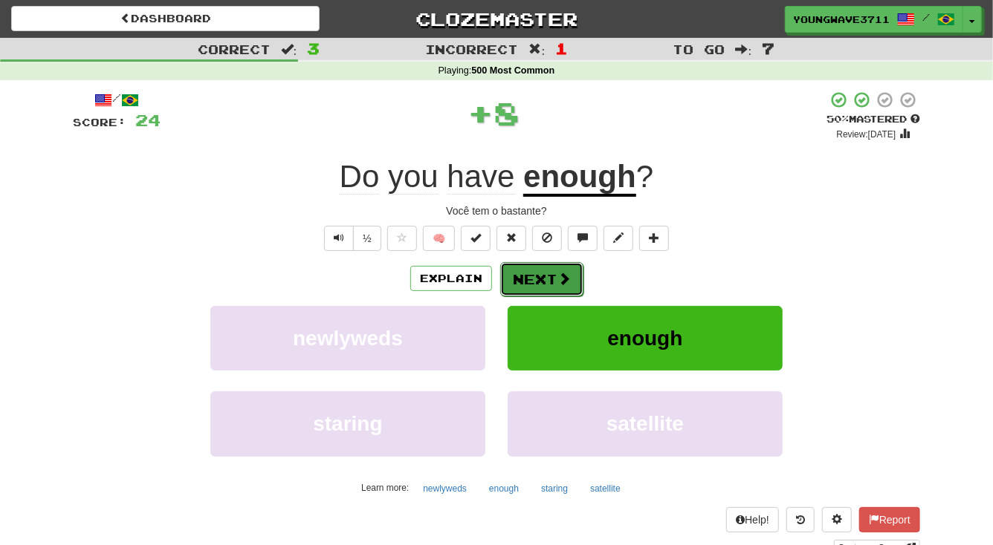
click at [530, 271] on button "Next" at bounding box center [541, 279] width 83 height 34
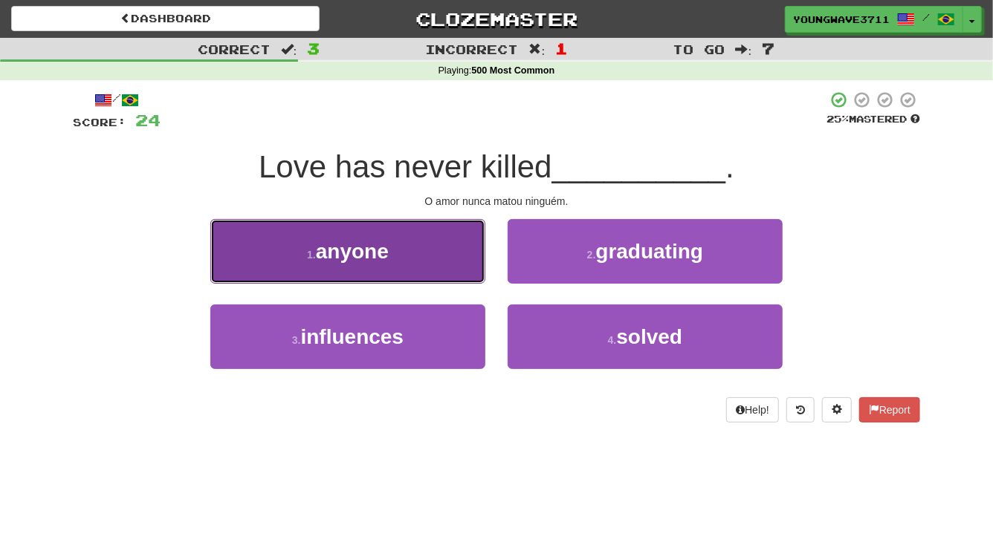
click at [427, 245] on button "1 . anyone" at bounding box center [347, 251] width 275 height 65
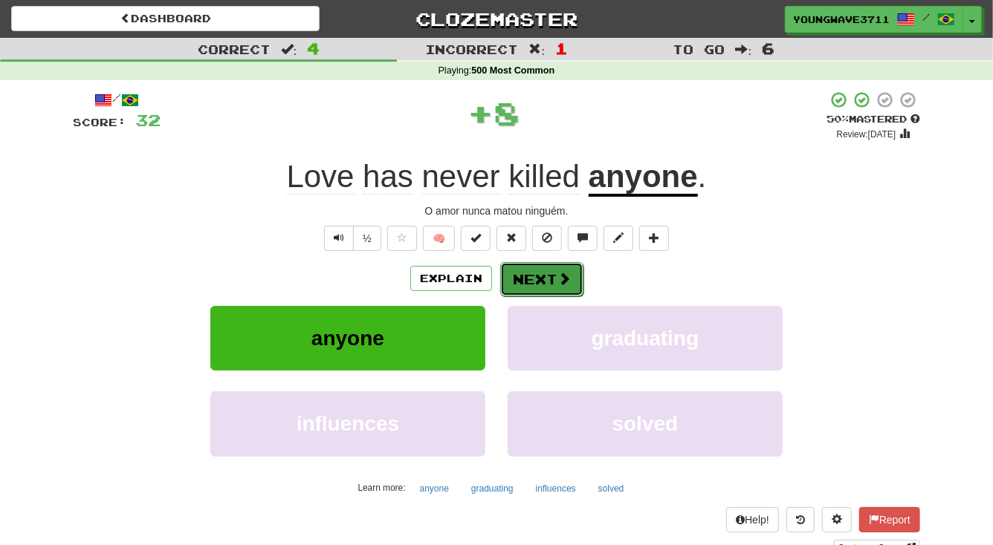
click at [540, 279] on button "Next" at bounding box center [541, 279] width 83 height 34
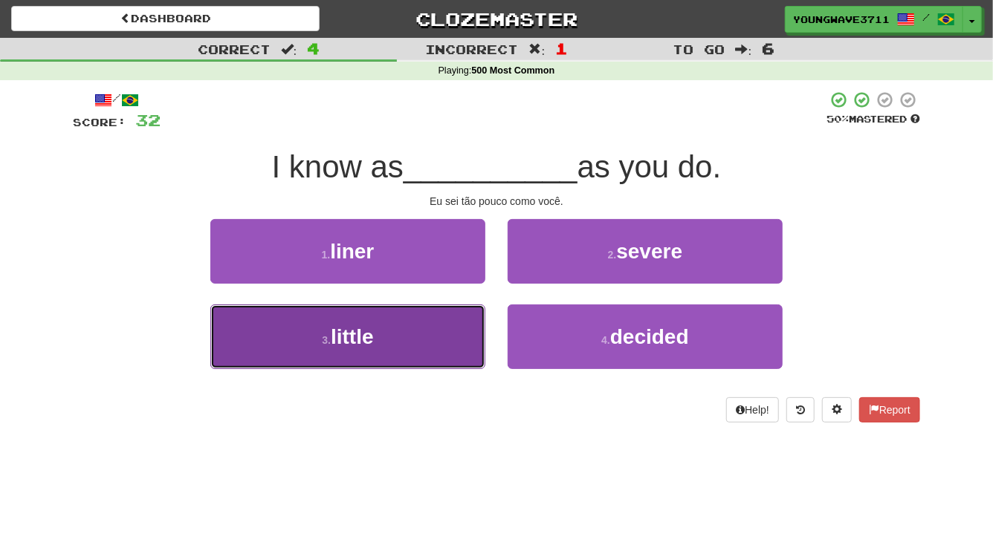
click at [402, 338] on button "3 . little" at bounding box center [347, 337] width 275 height 65
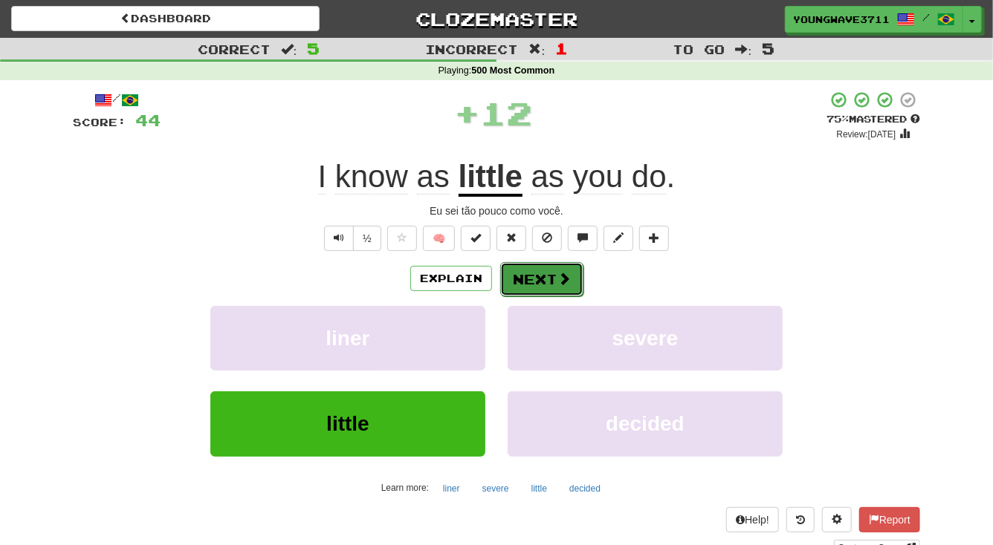
click at [529, 283] on button "Next" at bounding box center [541, 279] width 83 height 34
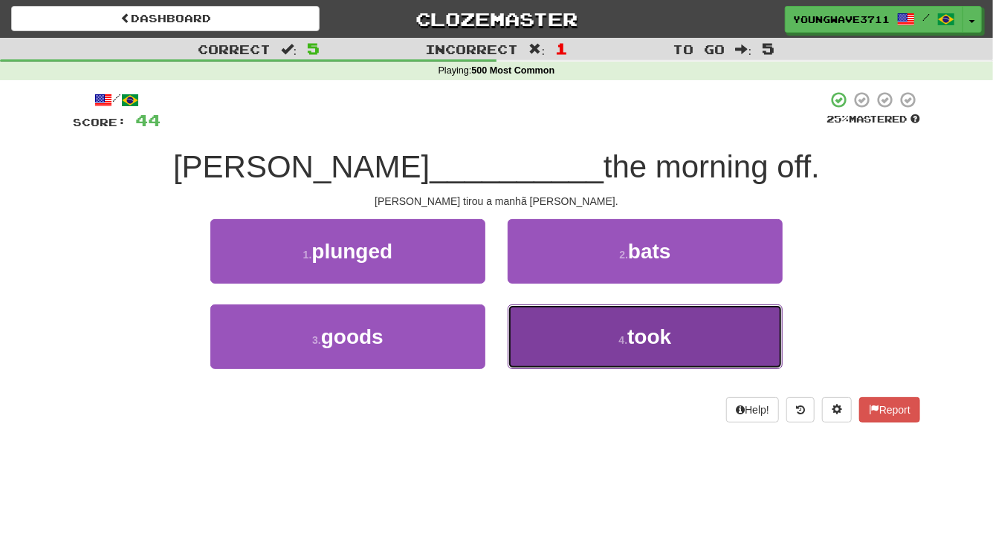
click at [600, 349] on button "4 . took" at bounding box center [645, 337] width 275 height 65
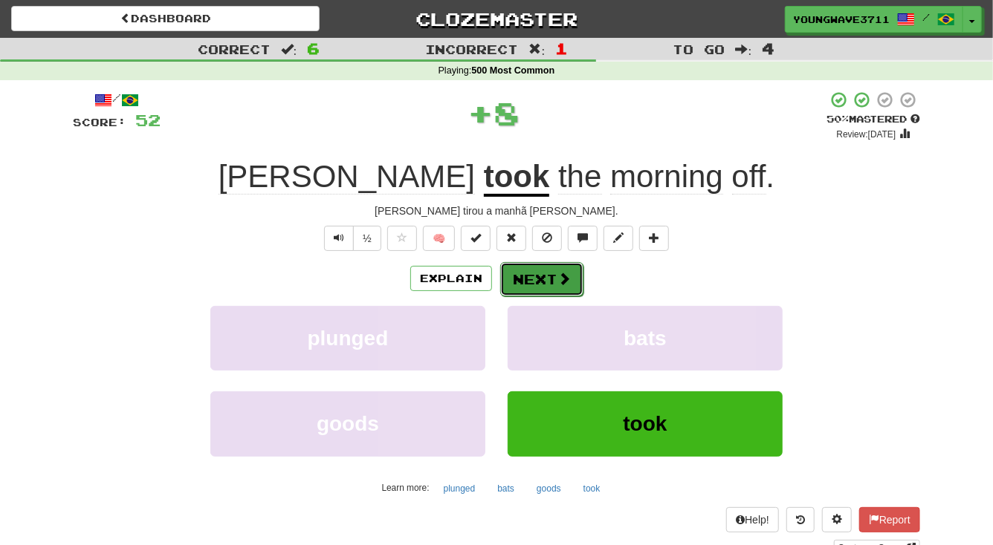
click at [534, 283] on button "Next" at bounding box center [541, 279] width 83 height 34
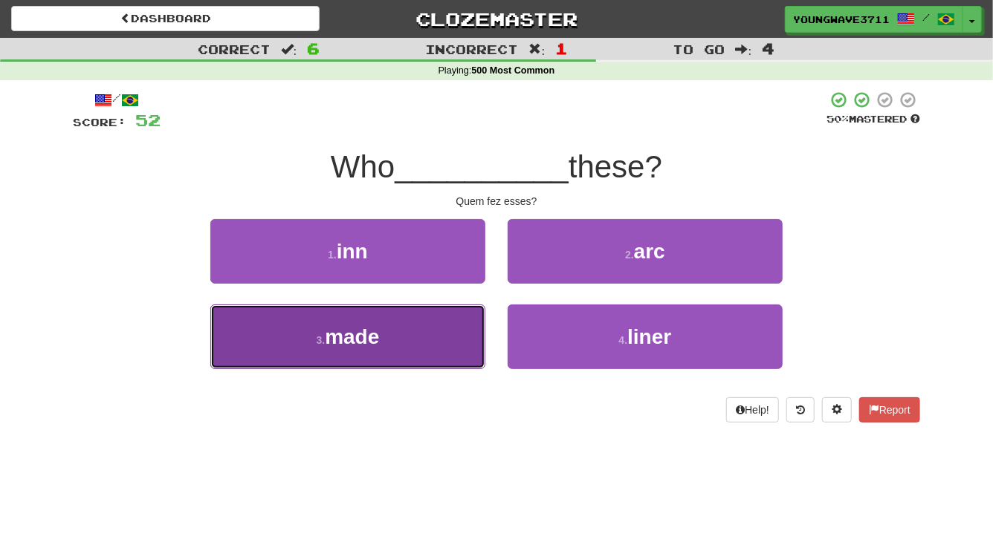
click at [418, 341] on button "3 . made" at bounding box center [347, 337] width 275 height 65
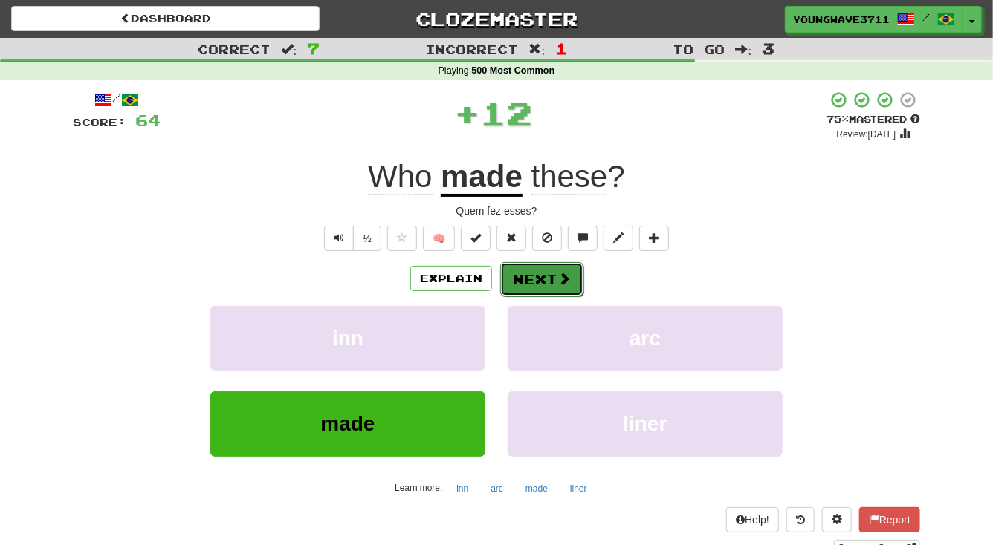
click at [540, 281] on button "Next" at bounding box center [541, 279] width 83 height 34
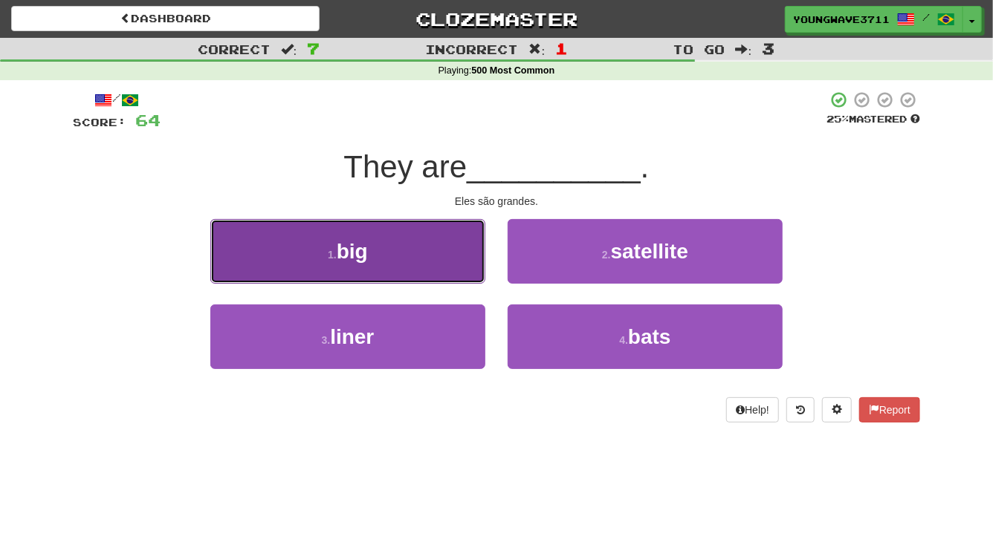
click at [433, 258] on button "1 . big" at bounding box center [347, 251] width 275 height 65
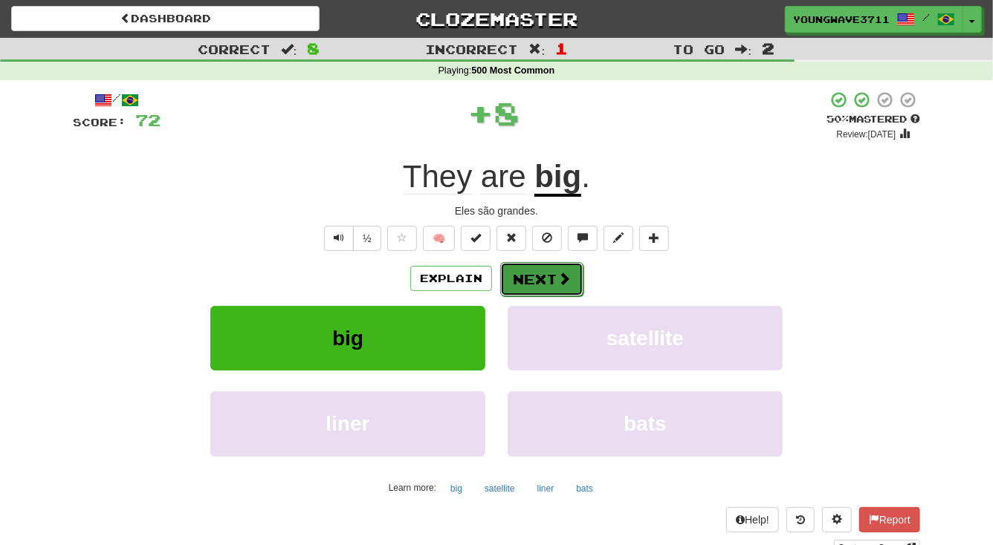
click at [529, 281] on button "Next" at bounding box center [541, 279] width 83 height 34
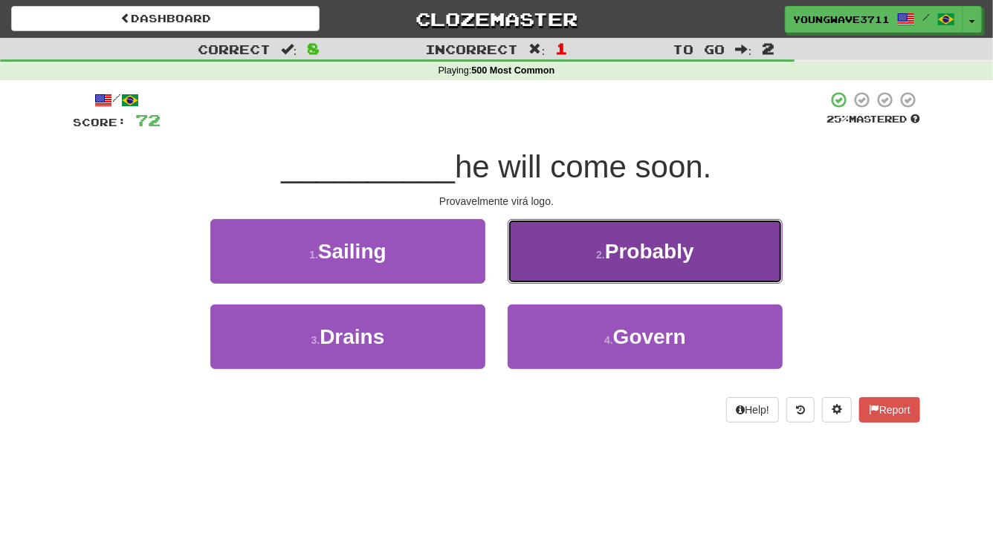
click at [559, 253] on button "2 . Probably" at bounding box center [645, 251] width 275 height 65
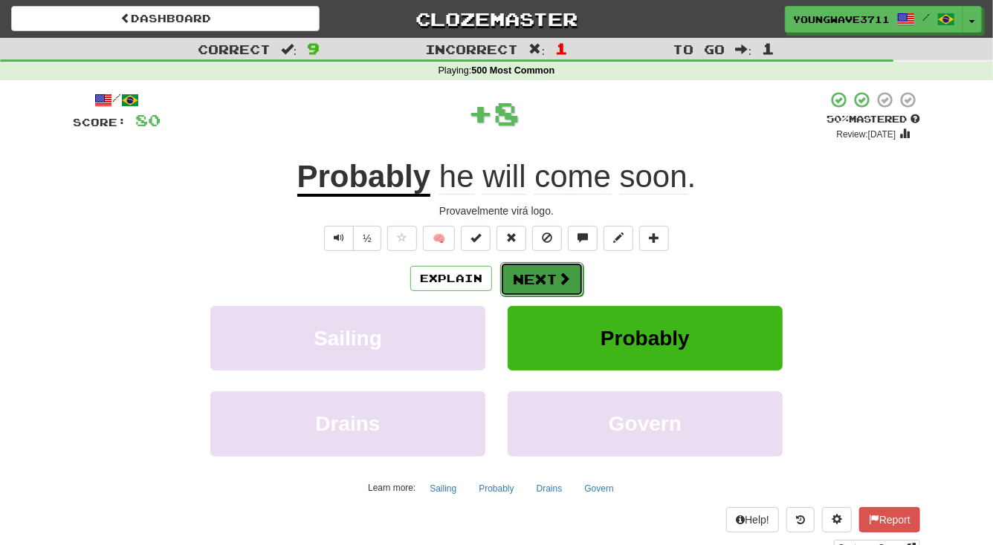
click at [544, 279] on button "Next" at bounding box center [541, 279] width 83 height 34
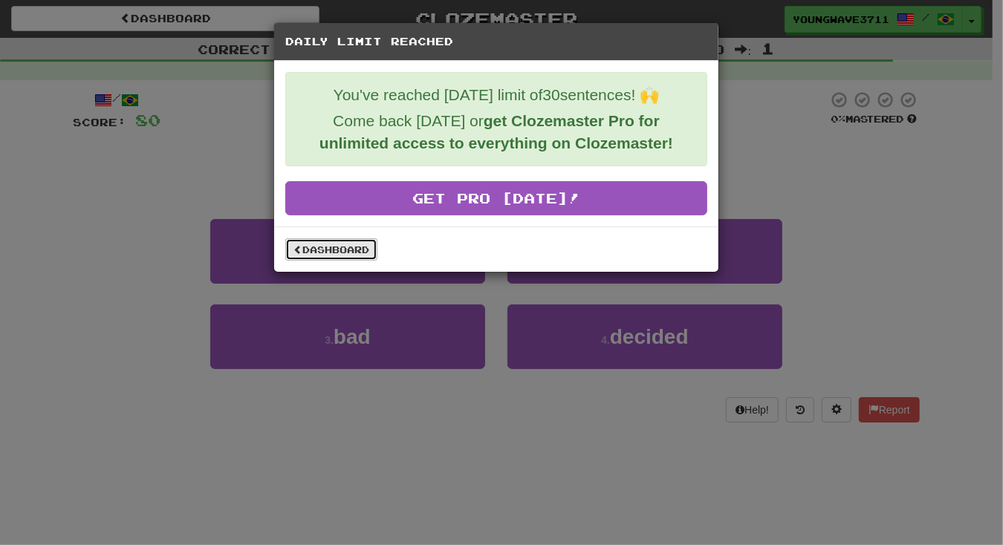
click at [339, 249] on link "Dashboard" at bounding box center [331, 250] width 92 height 22
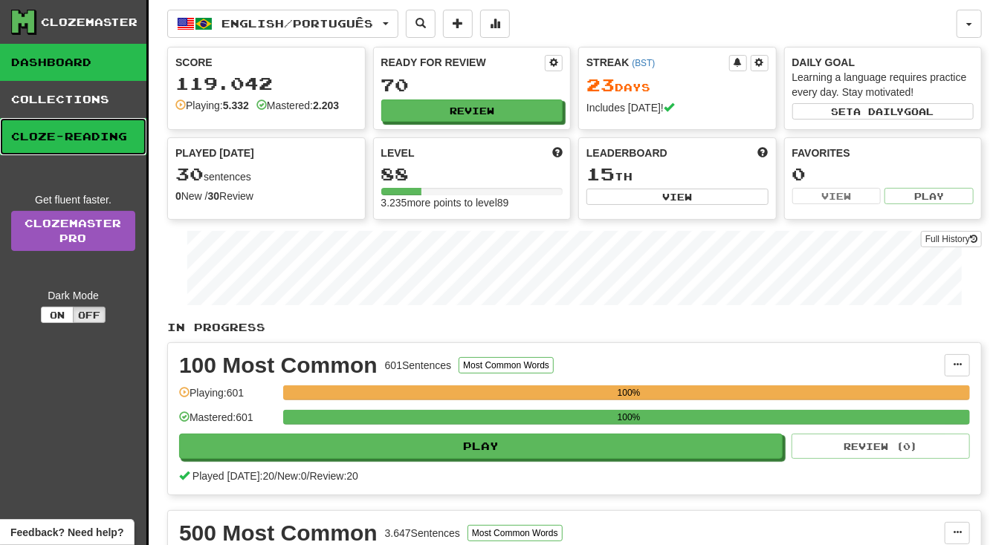
click at [88, 138] on link "Cloze-Reading" at bounding box center [73, 136] width 146 height 37
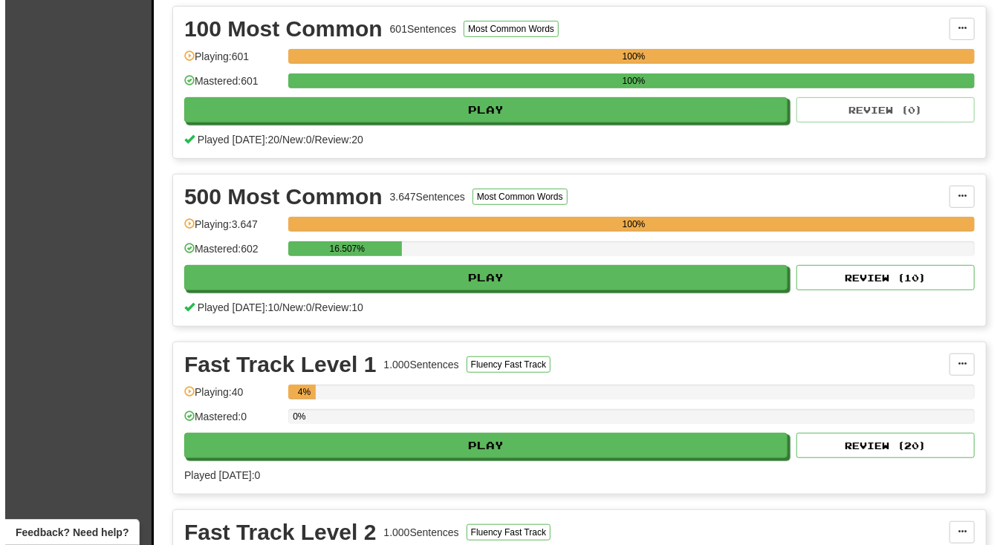
scroll to position [337, 0]
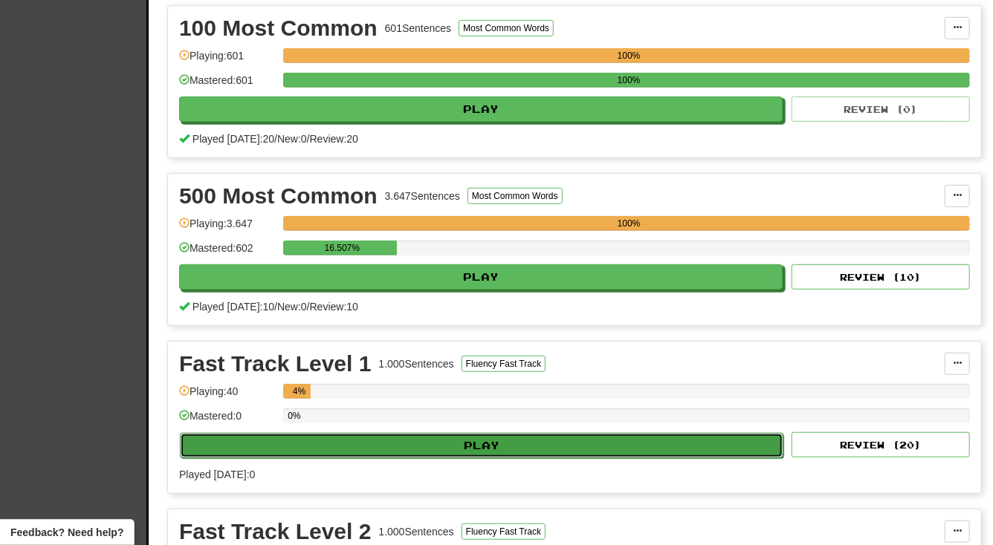
click at [486, 440] on button "Play" at bounding box center [481, 445] width 603 height 25
select select "**"
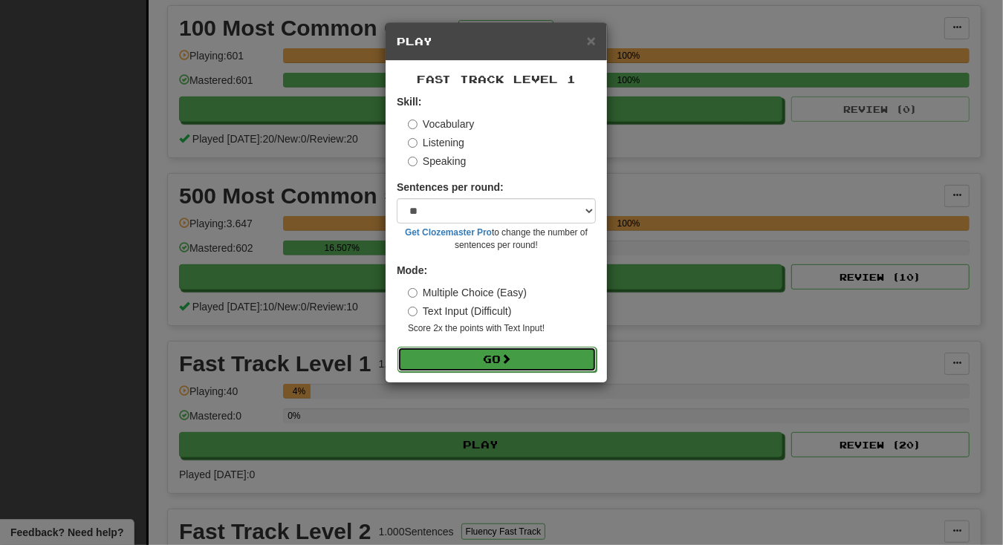
click at [490, 361] on button "Go" at bounding box center [497, 359] width 199 height 25
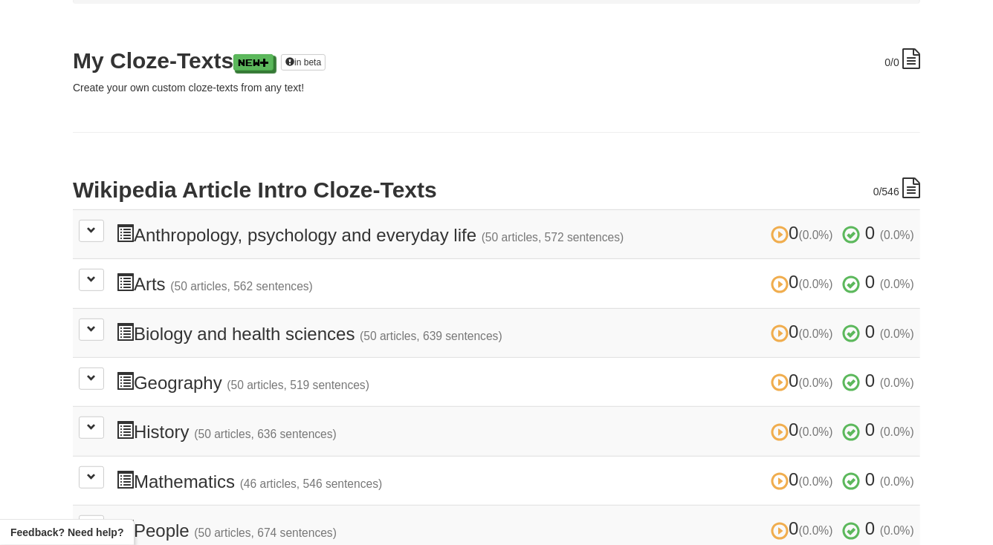
scroll to position [202, 0]
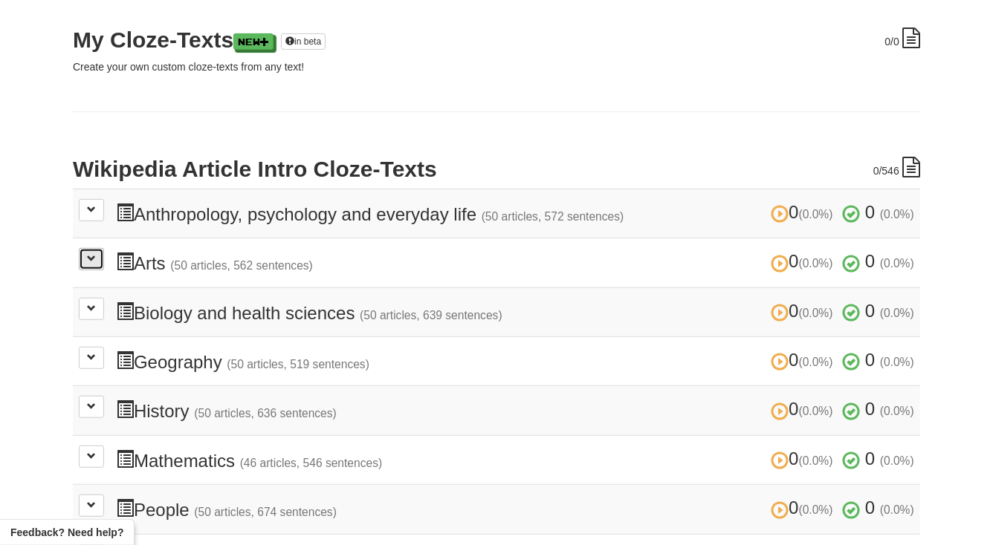
click at [89, 255] on span at bounding box center [91, 258] width 9 height 9
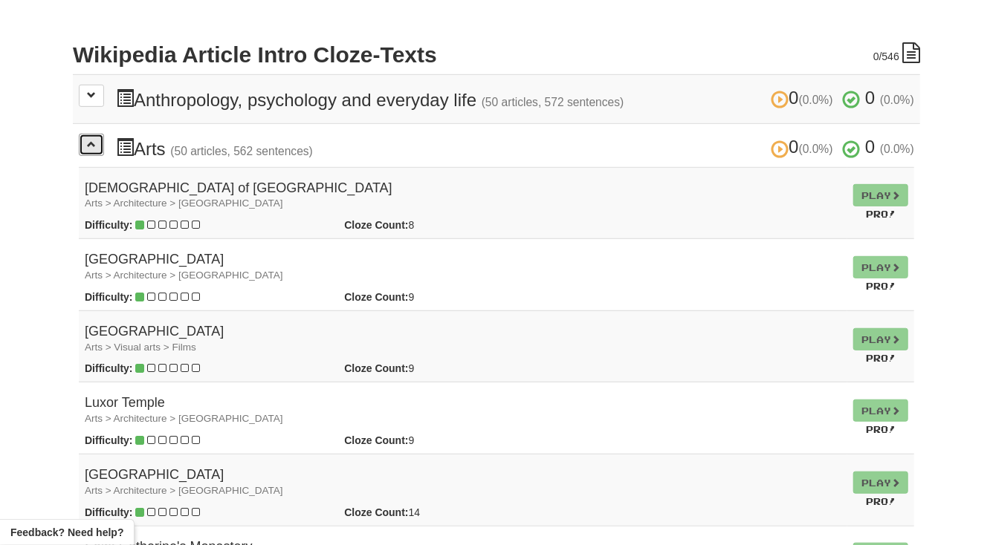
scroll to position [337, 0]
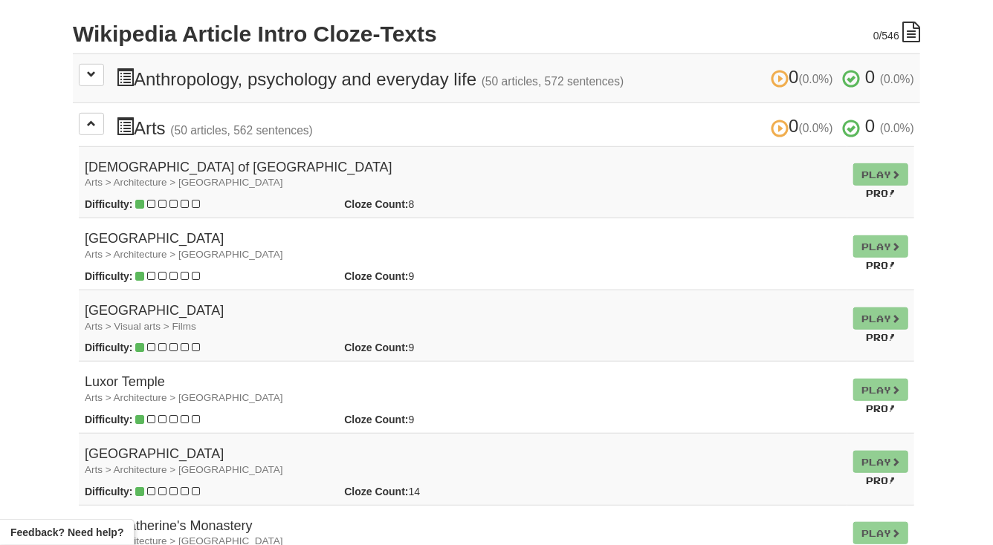
click at [864, 175] on td "Play Pro!" at bounding box center [880, 182] width 67 height 72
click at [861, 172] on td "Play Pro!" at bounding box center [880, 182] width 67 height 72
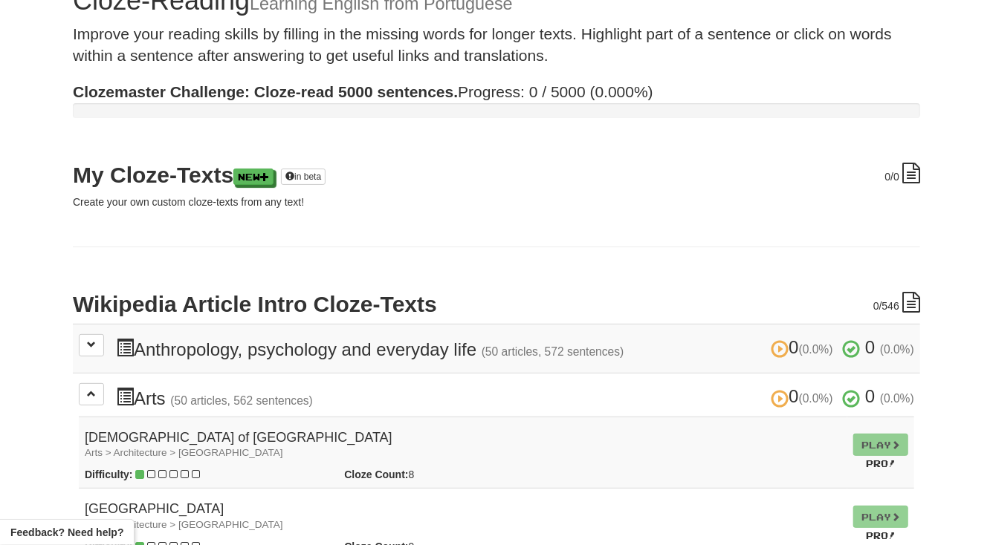
scroll to position [0, 0]
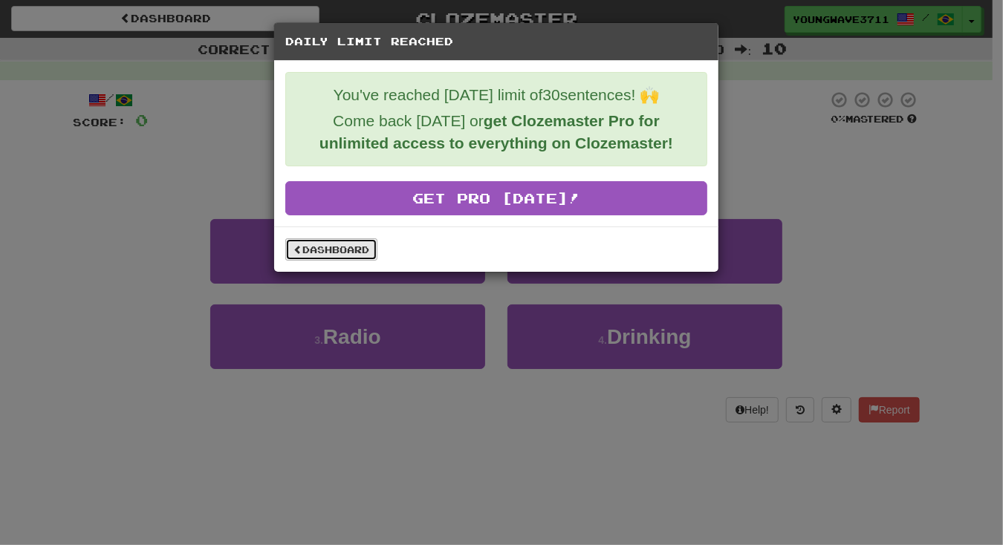
click at [331, 255] on link "Dashboard" at bounding box center [331, 250] width 92 height 22
